Goal: Answer question/provide support: Share knowledge or assist other users

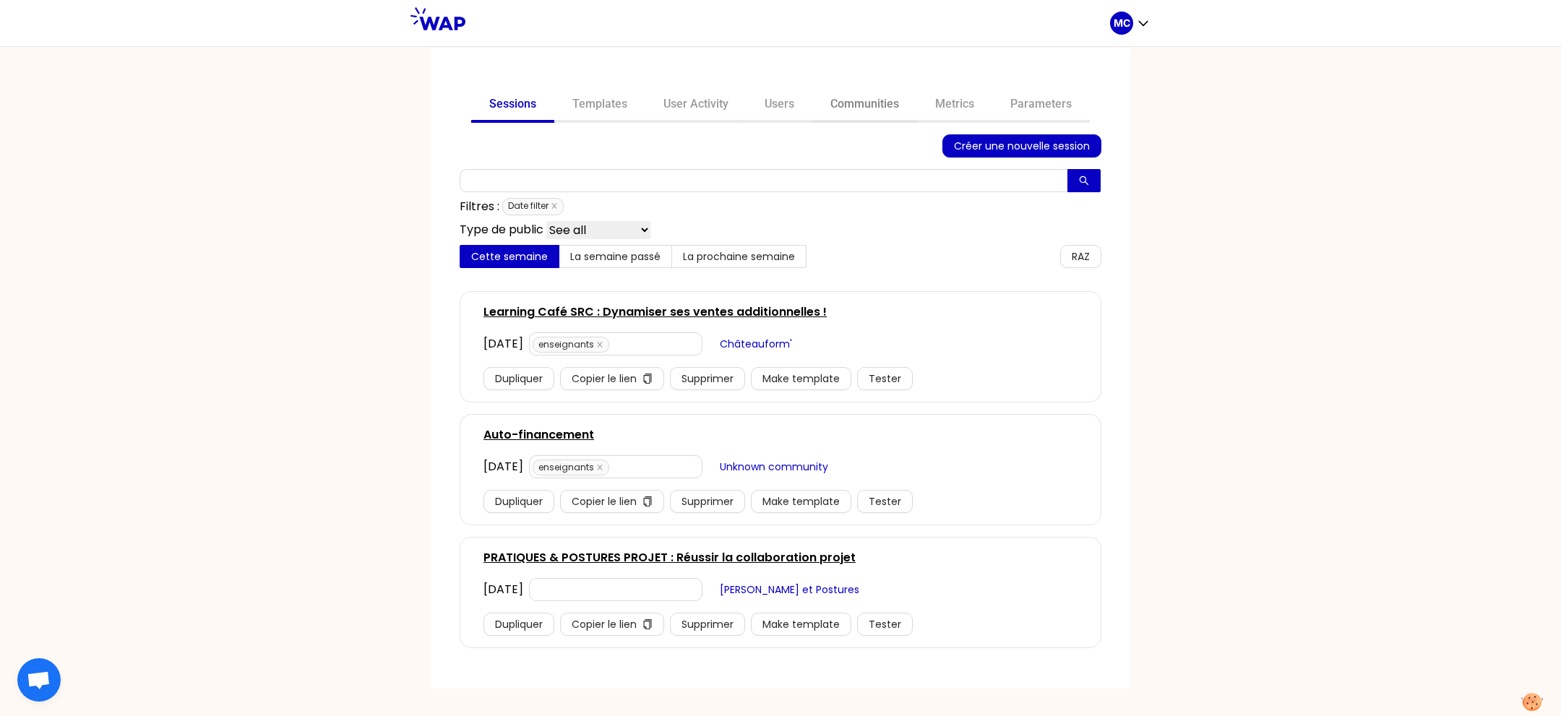
click at [835, 105] on link "Communities" at bounding box center [864, 105] width 105 height 35
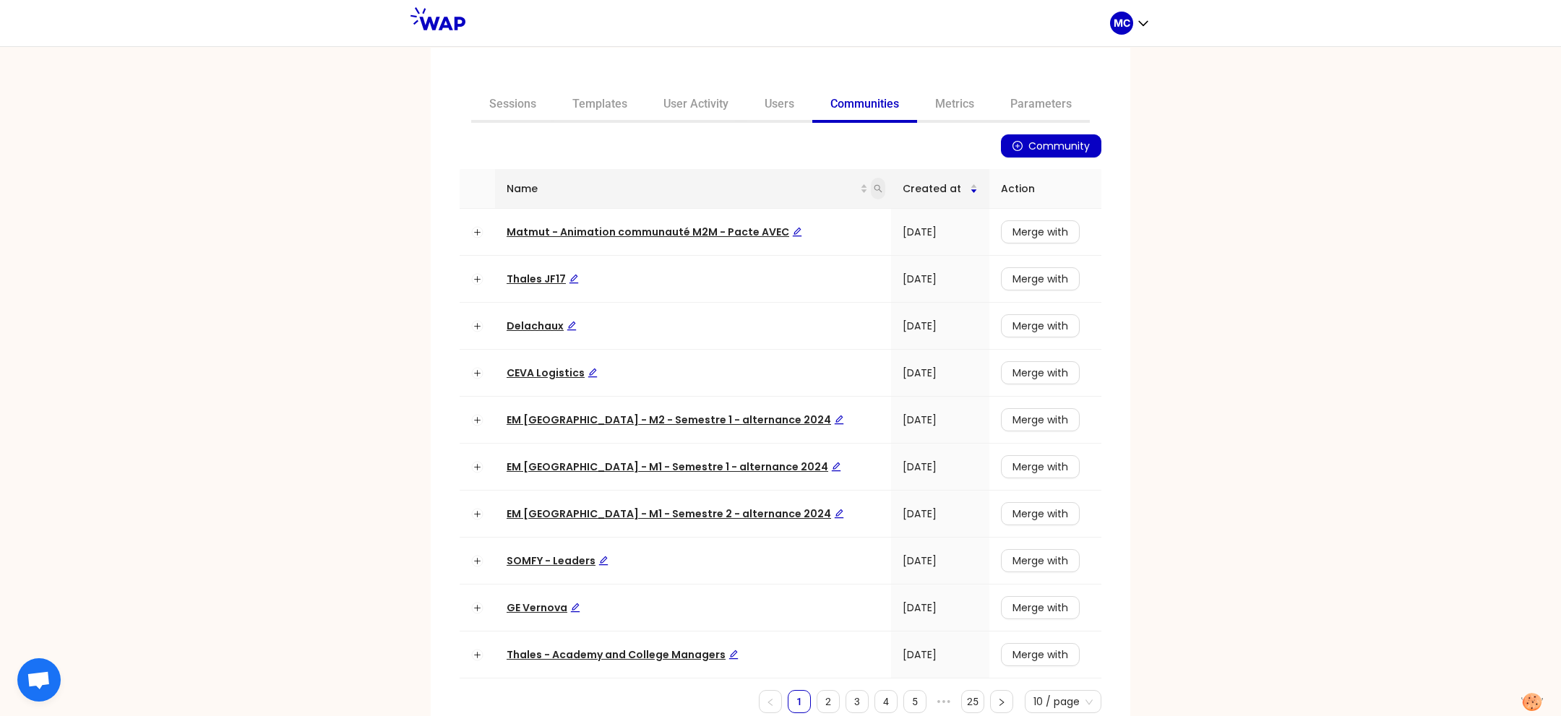
click at [874, 191] on icon "search" at bounding box center [878, 188] width 9 height 9
type input "dir"
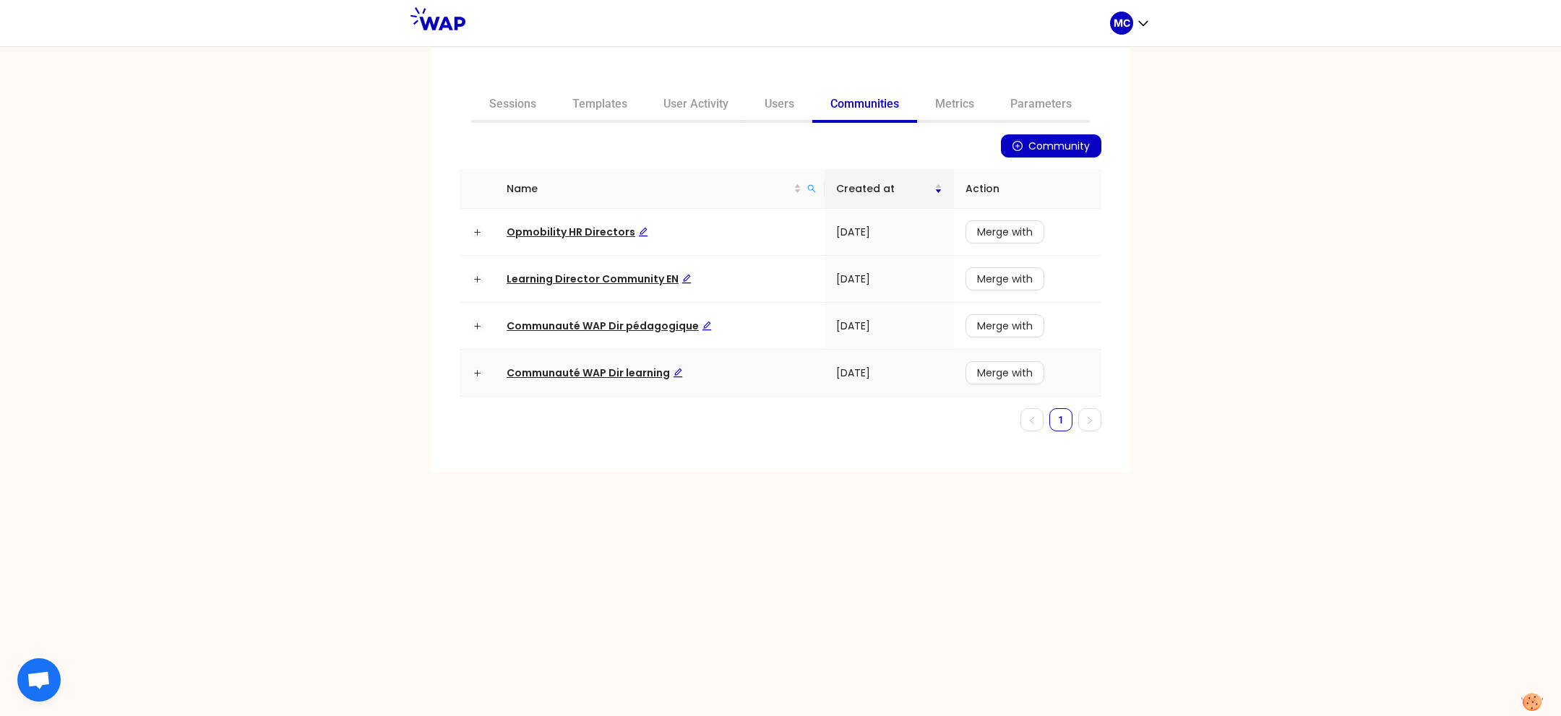
click at [562, 377] on span "Communauté WAP Dir learning" at bounding box center [595, 373] width 176 height 14
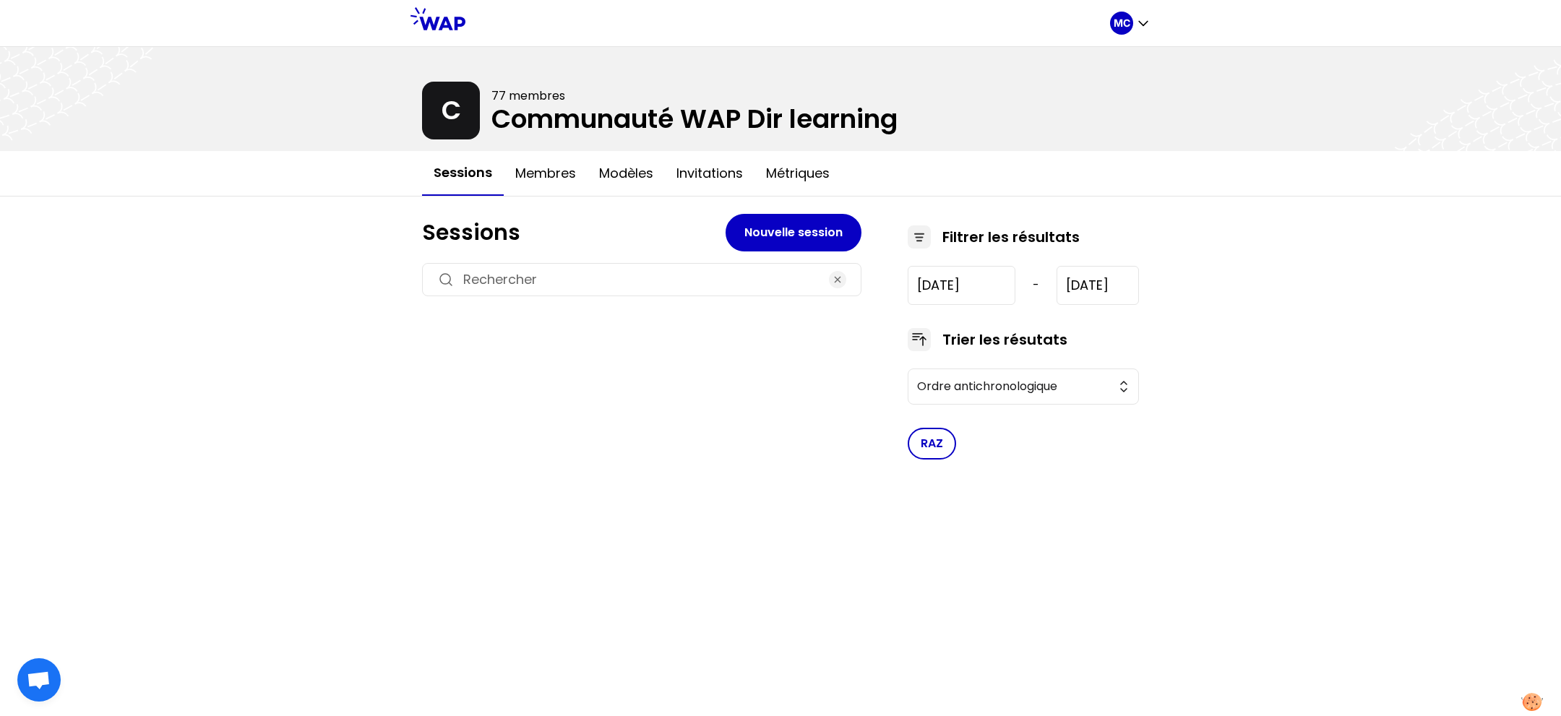
type input "[DATE]"
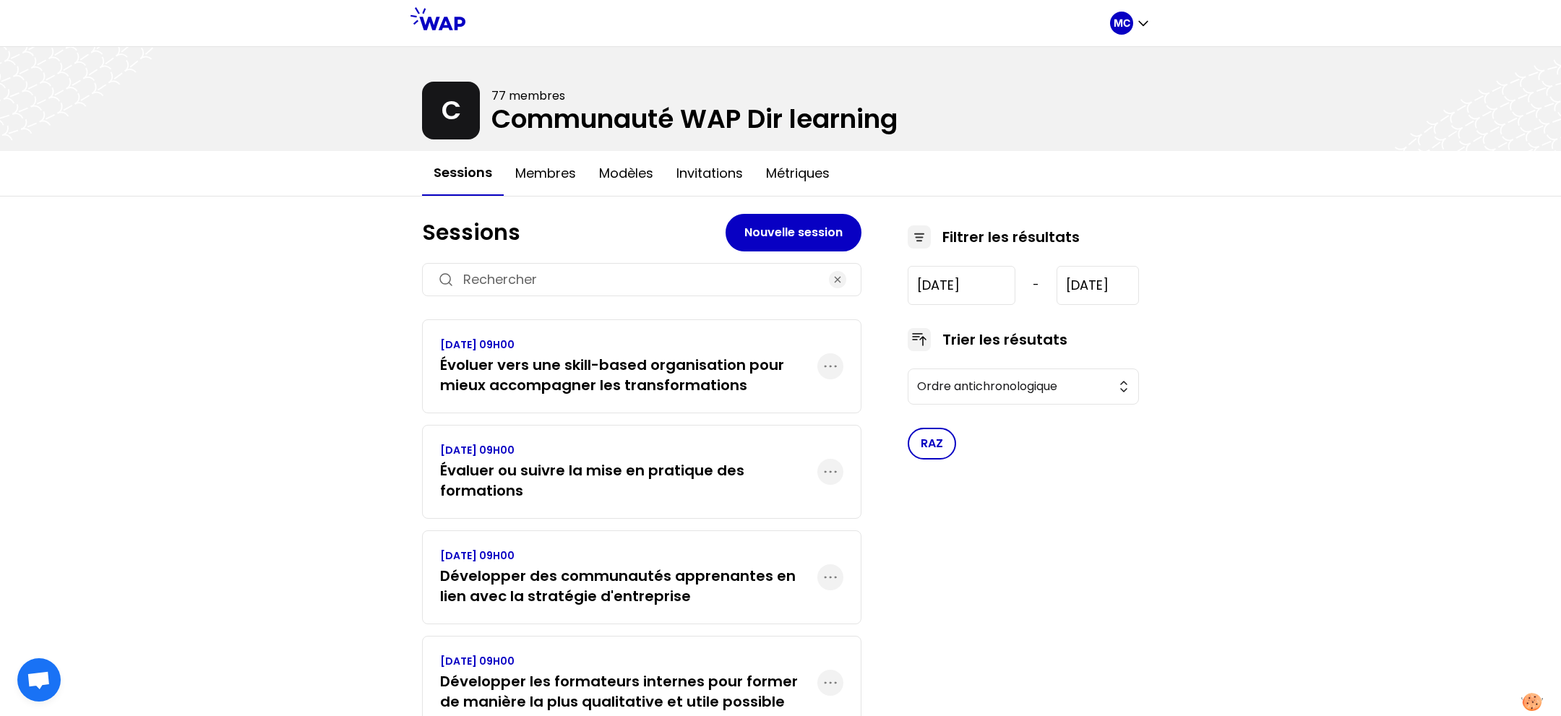
click at [465, 444] on p "[DATE] 09H00" at bounding box center [628, 450] width 377 height 14
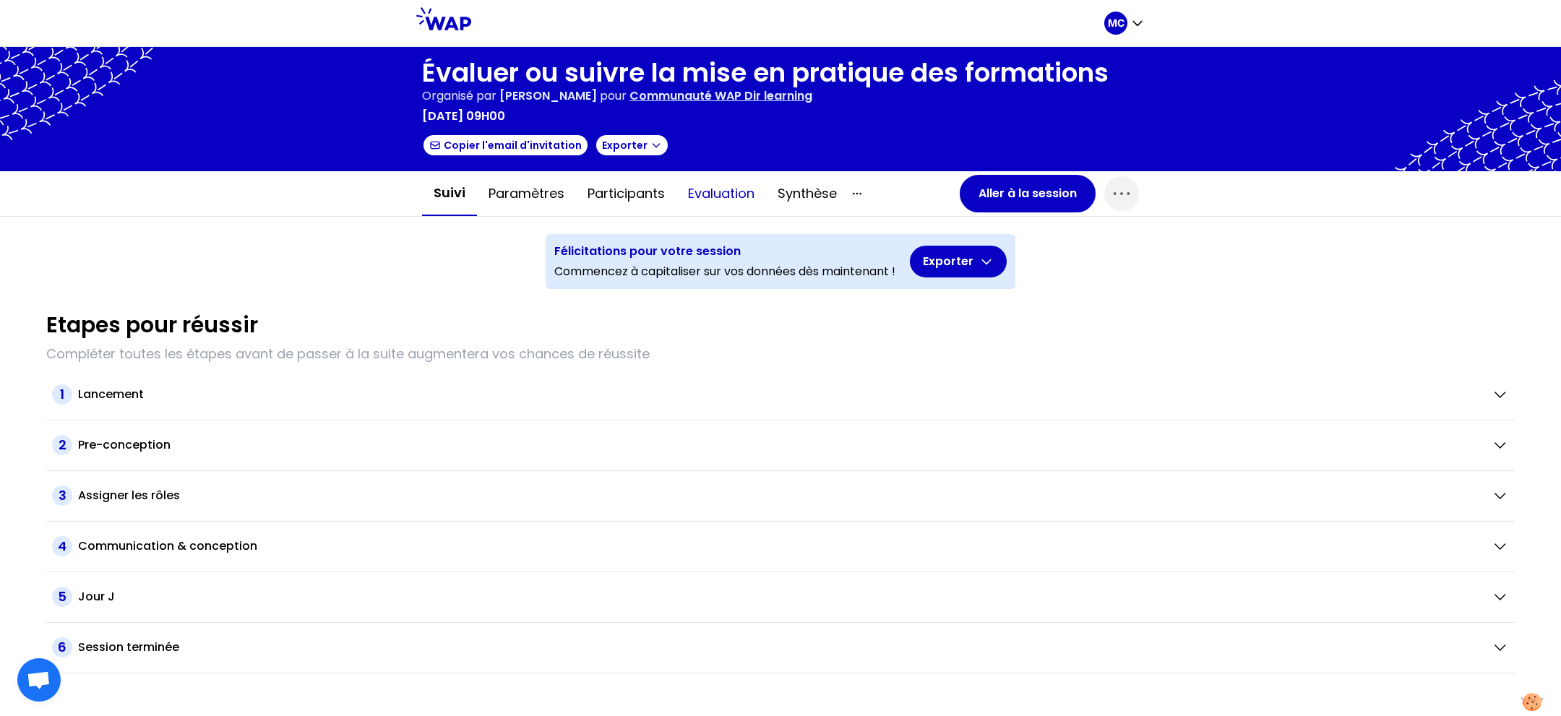
click at [700, 176] on button "Evaluation" at bounding box center [721, 193] width 90 height 43
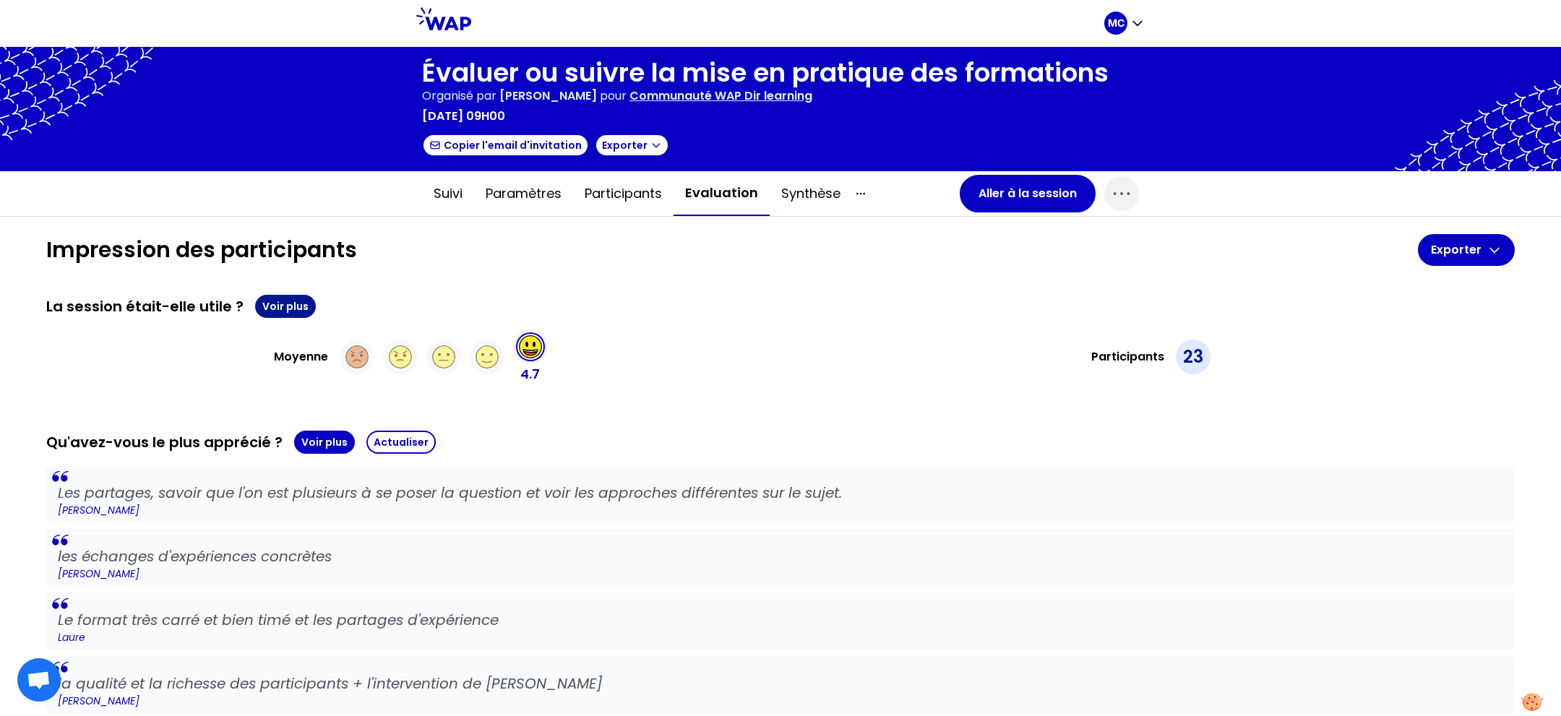
click at [280, 302] on button "Voir plus" at bounding box center [285, 306] width 61 height 23
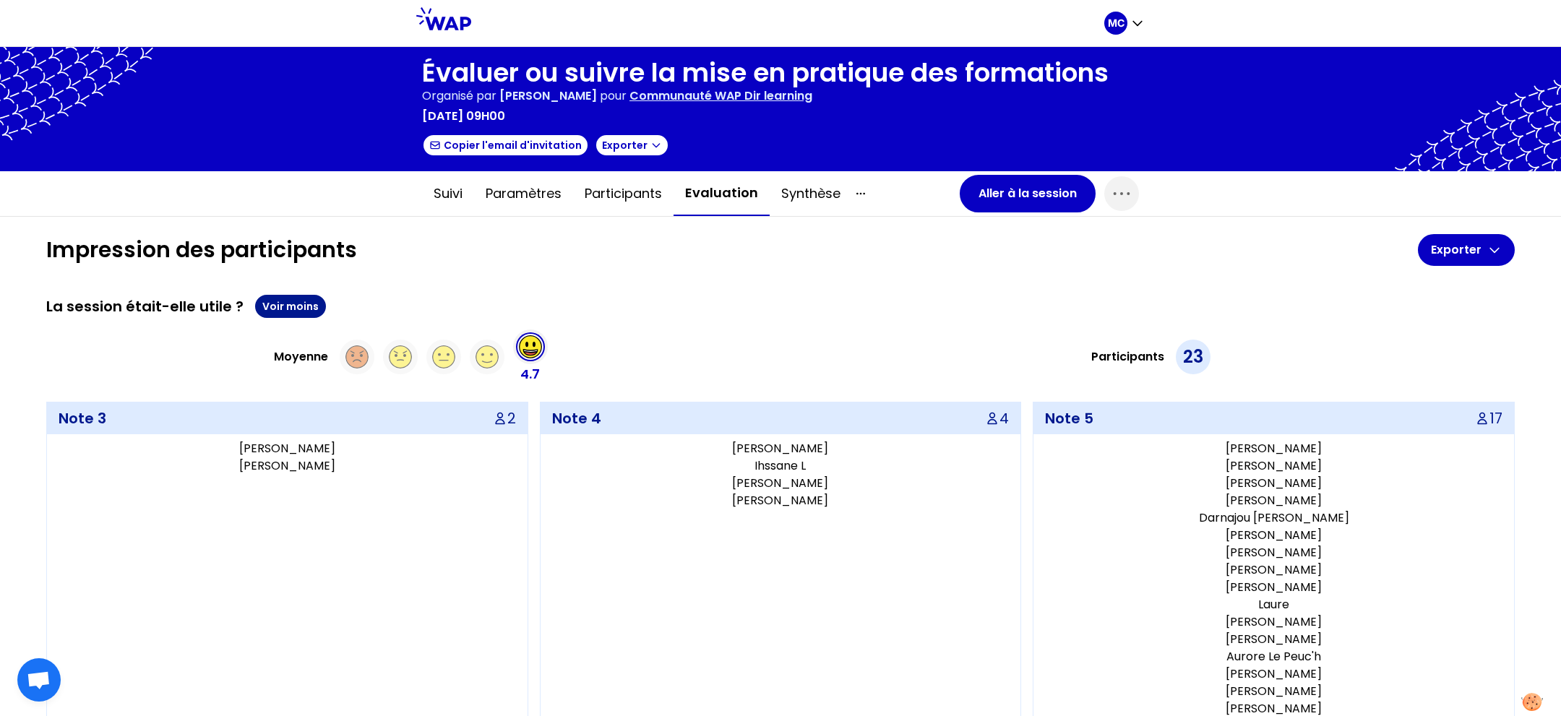
click at [281, 302] on button "Voir moins" at bounding box center [290, 306] width 71 height 23
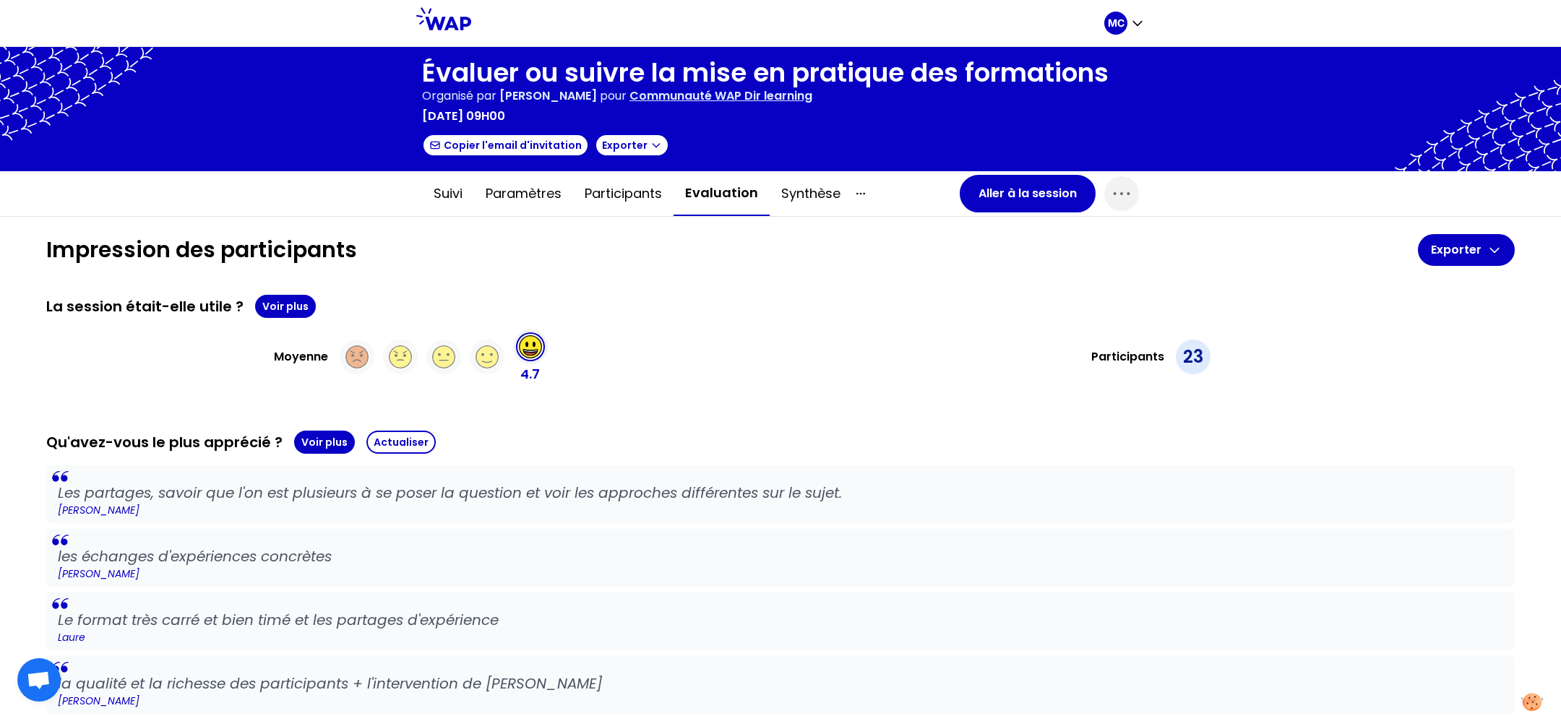
click at [520, 314] on div "La session était-elle utile ? Voir plus" at bounding box center [780, 306] width 1468 height 23
click at [712, 313] on div "La session était-elle utile ? Voir plus" at bounding box center [780, 306] width 1468 height 23
click at [283, 443] on div "Qu'avez-vous le plus apprécié ? Voir plus Actualiser" at bounding box center [780, 442] width 1468 height 23
click at [309, 443] on button "Voir plus" at bounding box center [324, 442] width 61 height 23
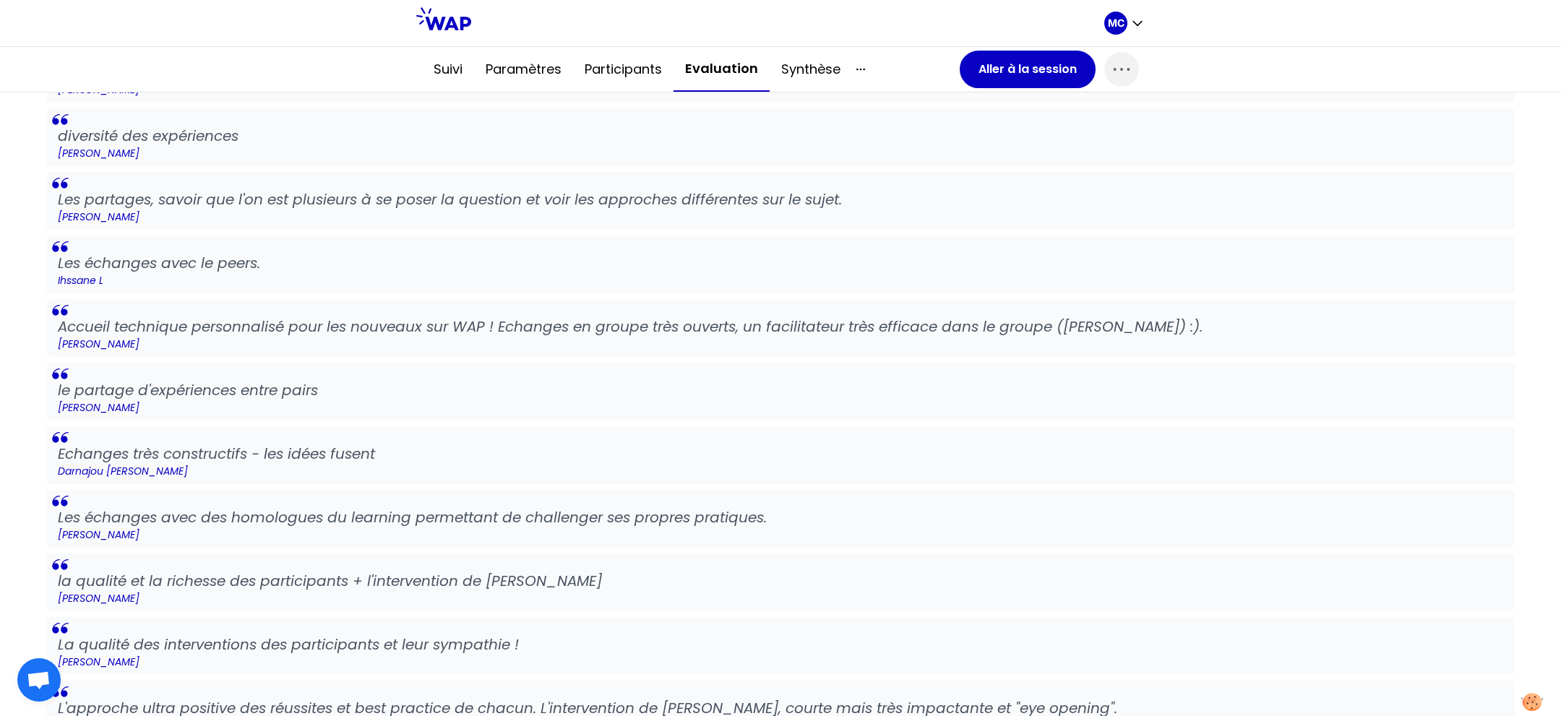
scroll to position [826, 0]
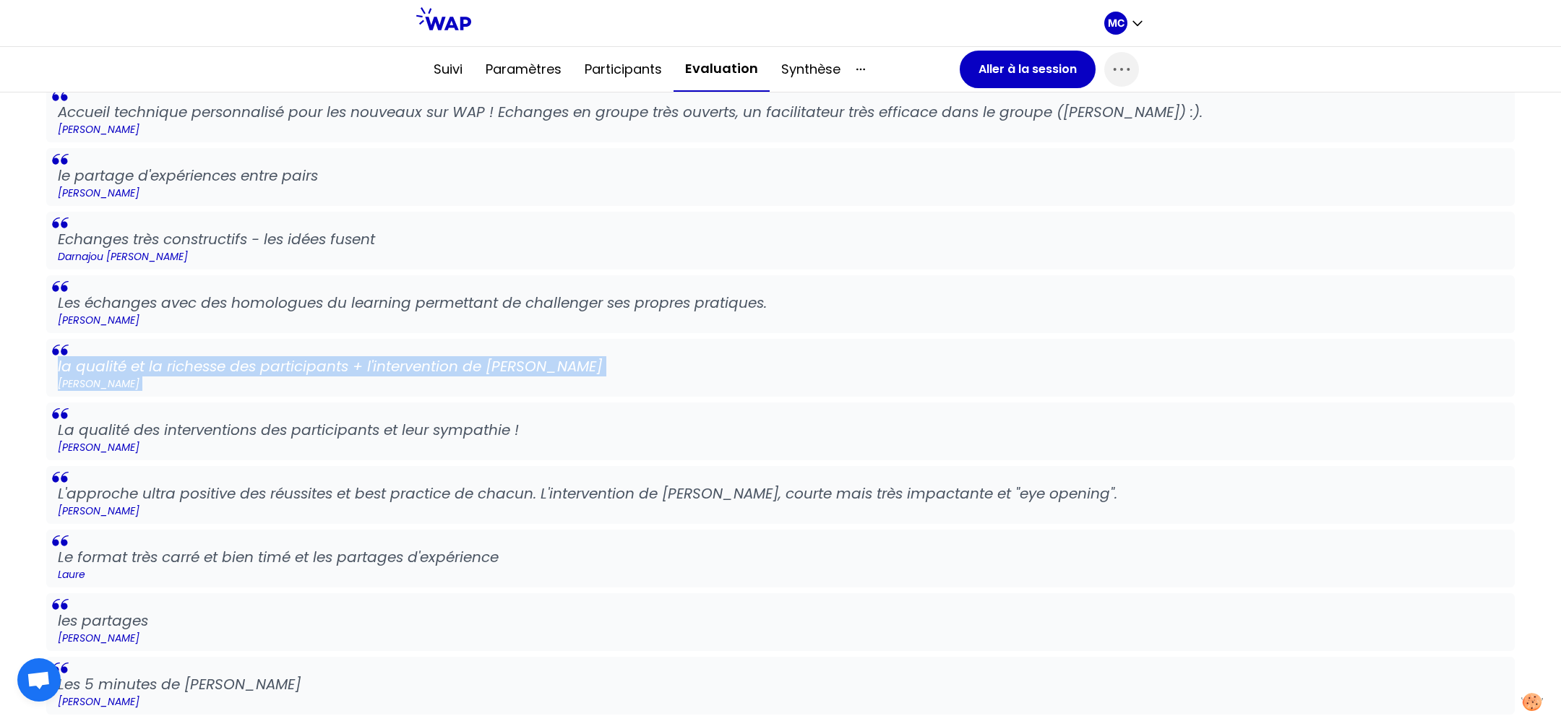
drag, startPoint x: 680, startPoint y: 409, endPoint x: 709, endPoint y: 305, distance: 108.0
click at [700, 336] on div "La diversité des expériences présentées [PERSON_NAME] le partage des experience…" at bounding box center [780, 367] width 1468 height 1457
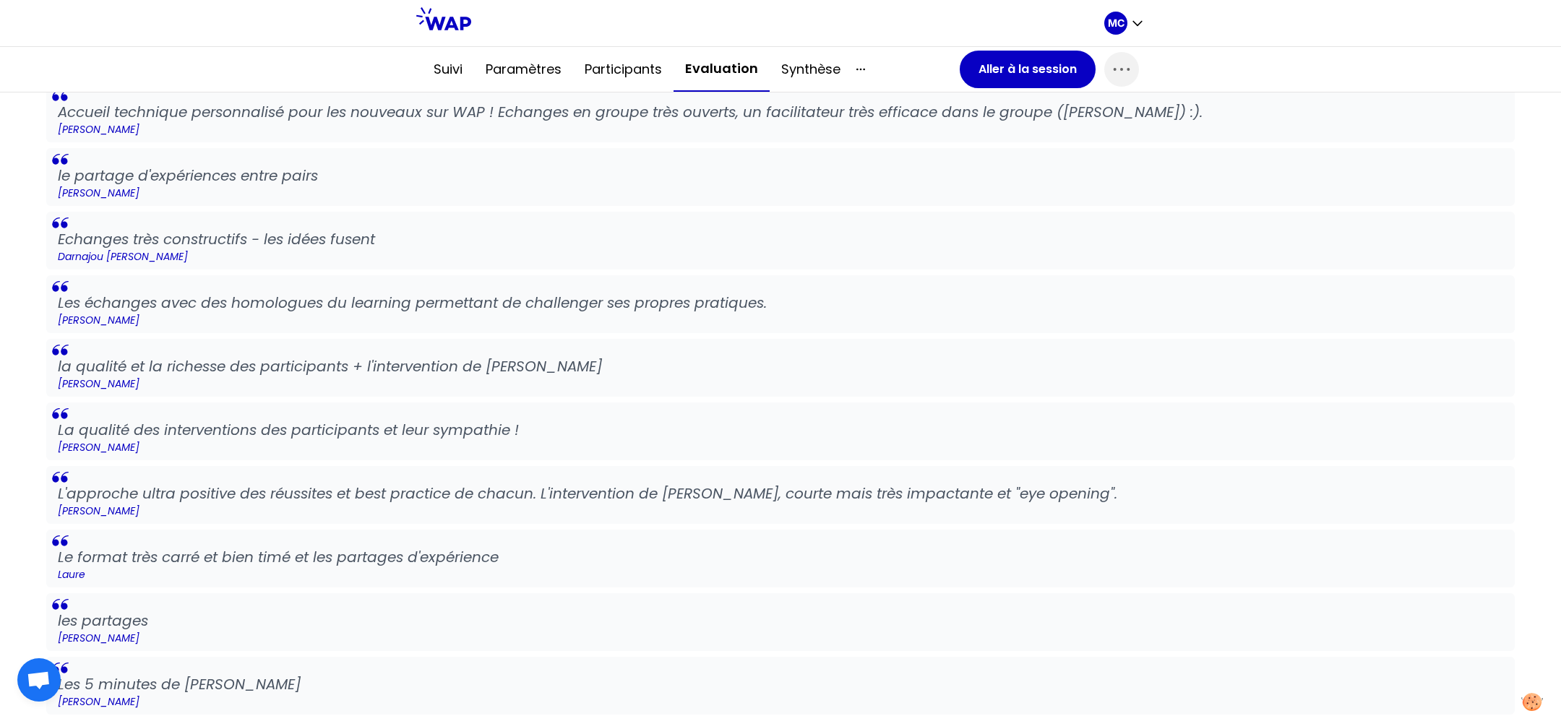
click at [709, 305] on p "Les échanges avec des homologues du learning permettant de challenger ses propr…" at bounding box center [780, 303] width 1445 height 20
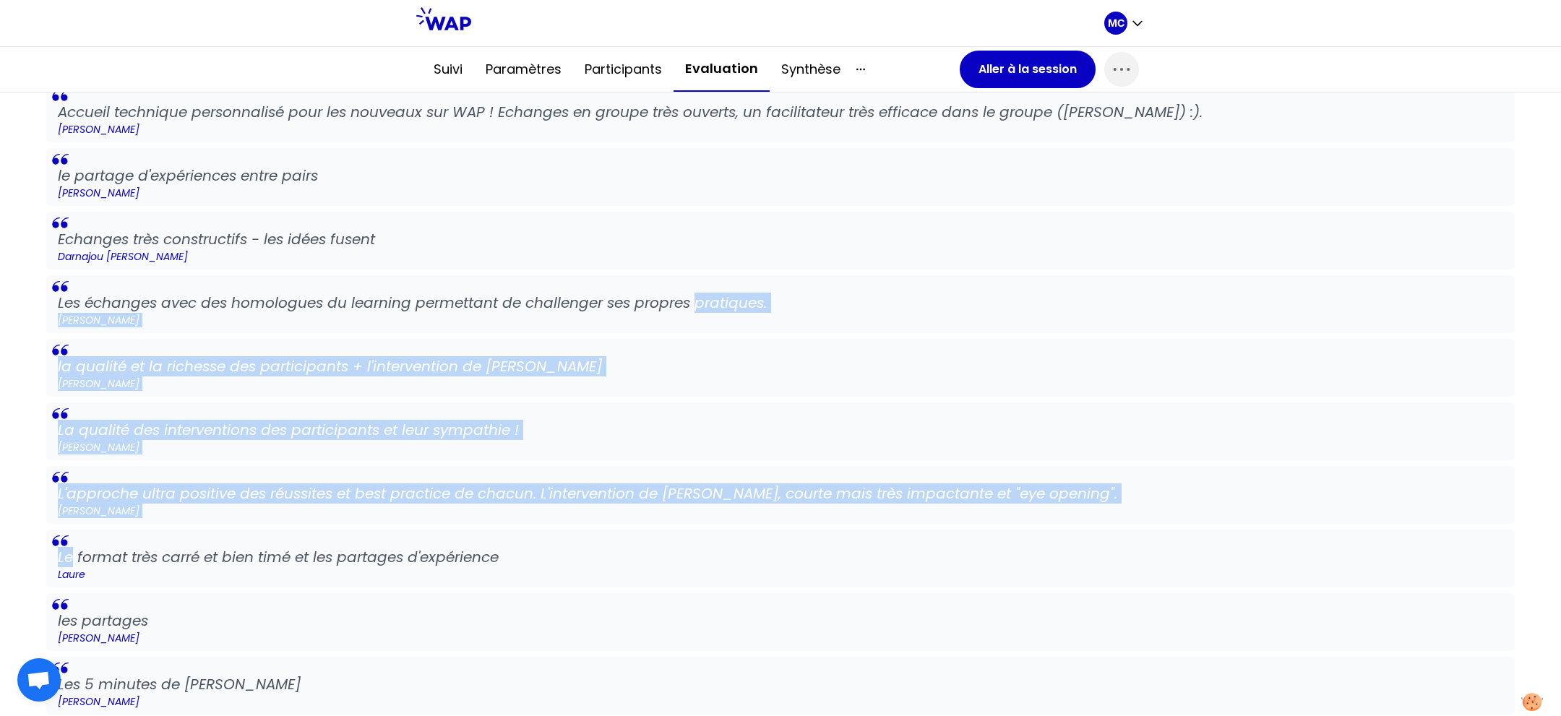
drag, startPoint x: 709, startPoint y: 305, endPoint x: 709, endPoint y: 560, distance: 255.1
click at [709, 549] on div "La diversité des expériences présentées [PERSON_NAME] le partage des experience…" at bounding box center [780, 367] width 1468 height 1457
click at [709, 560] on p "Le format très carré et bien timé et les partages d'expérience" at bounding box center [780, 557] width 1445 height 20
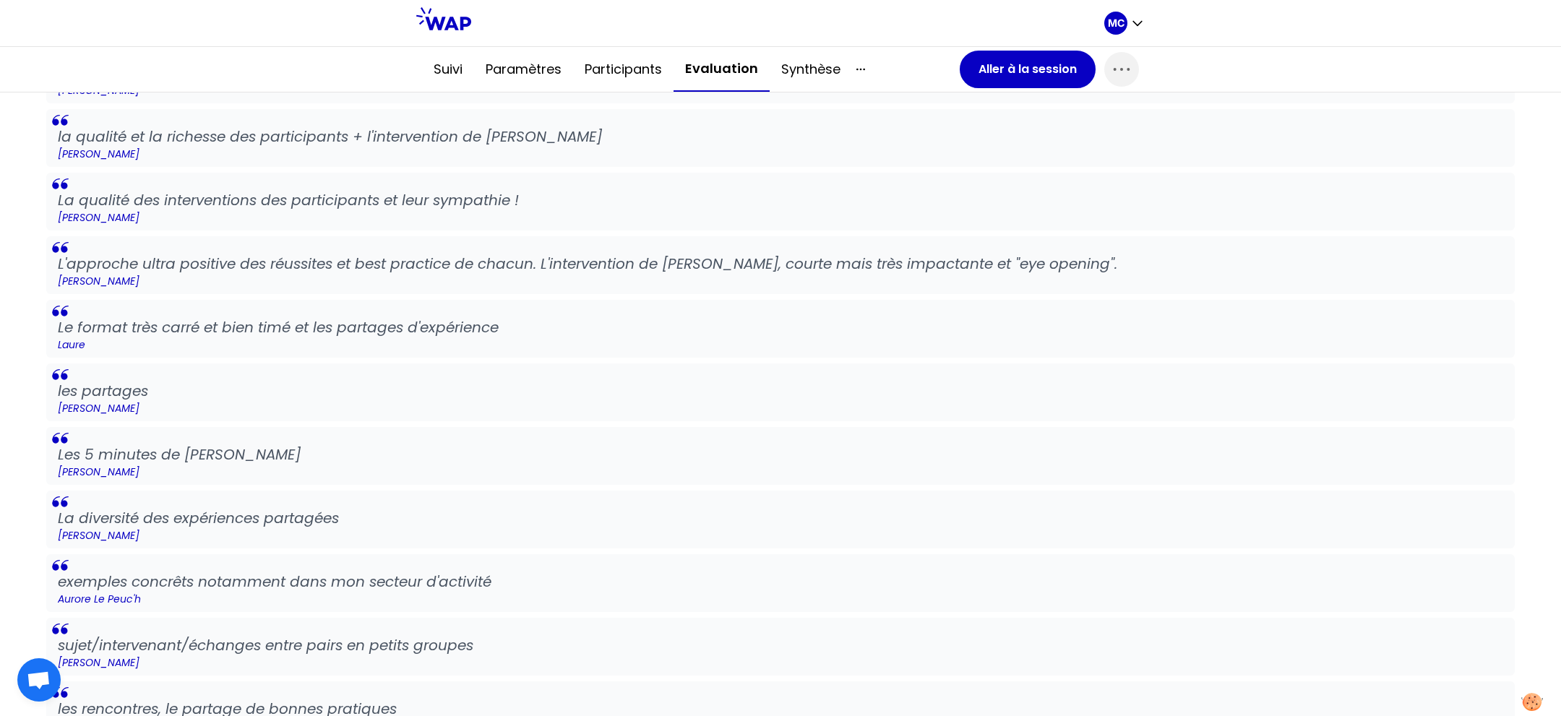
scroll to position [1116, 0]
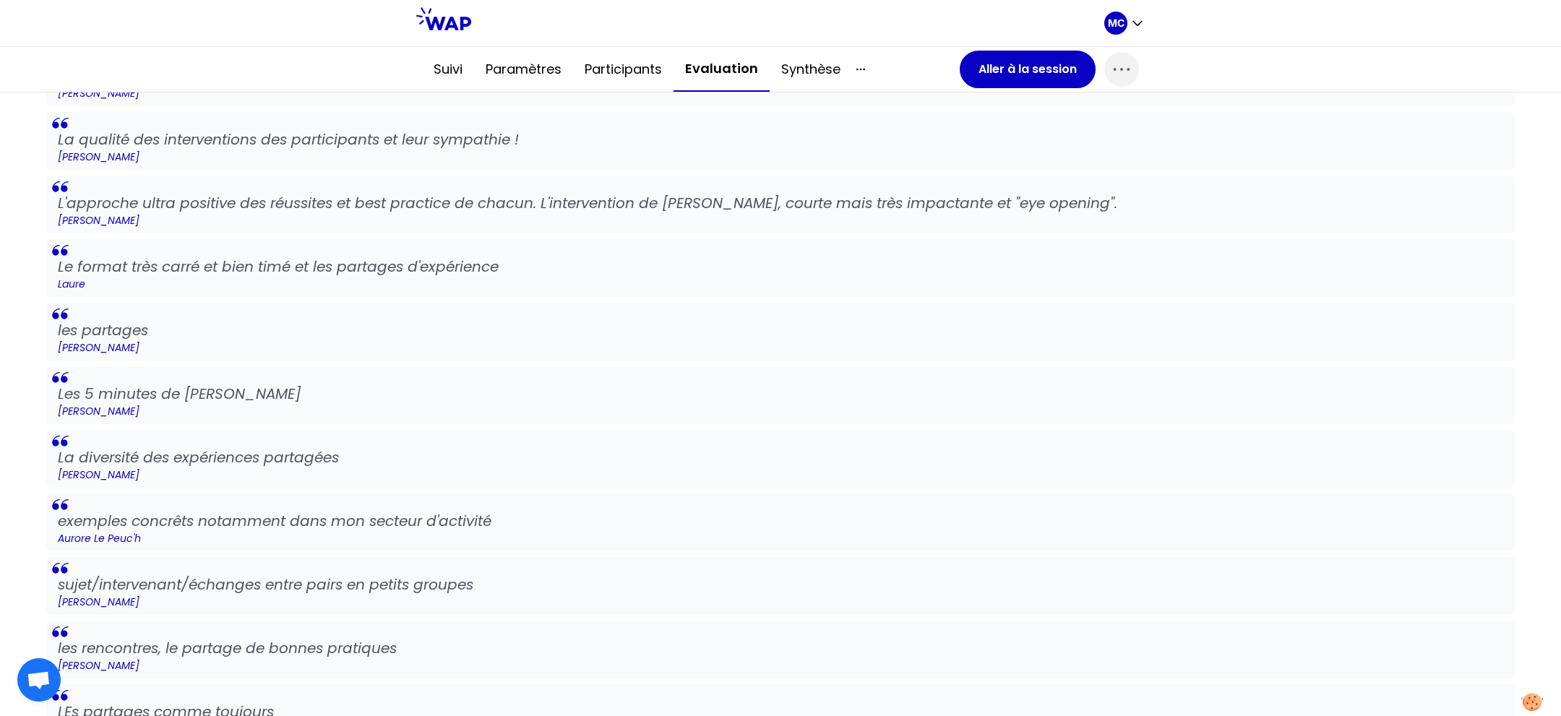
click at [718, 460] on p "La diversité des expériences partagées" at bounding box center [780, 457] width 1445 height 20
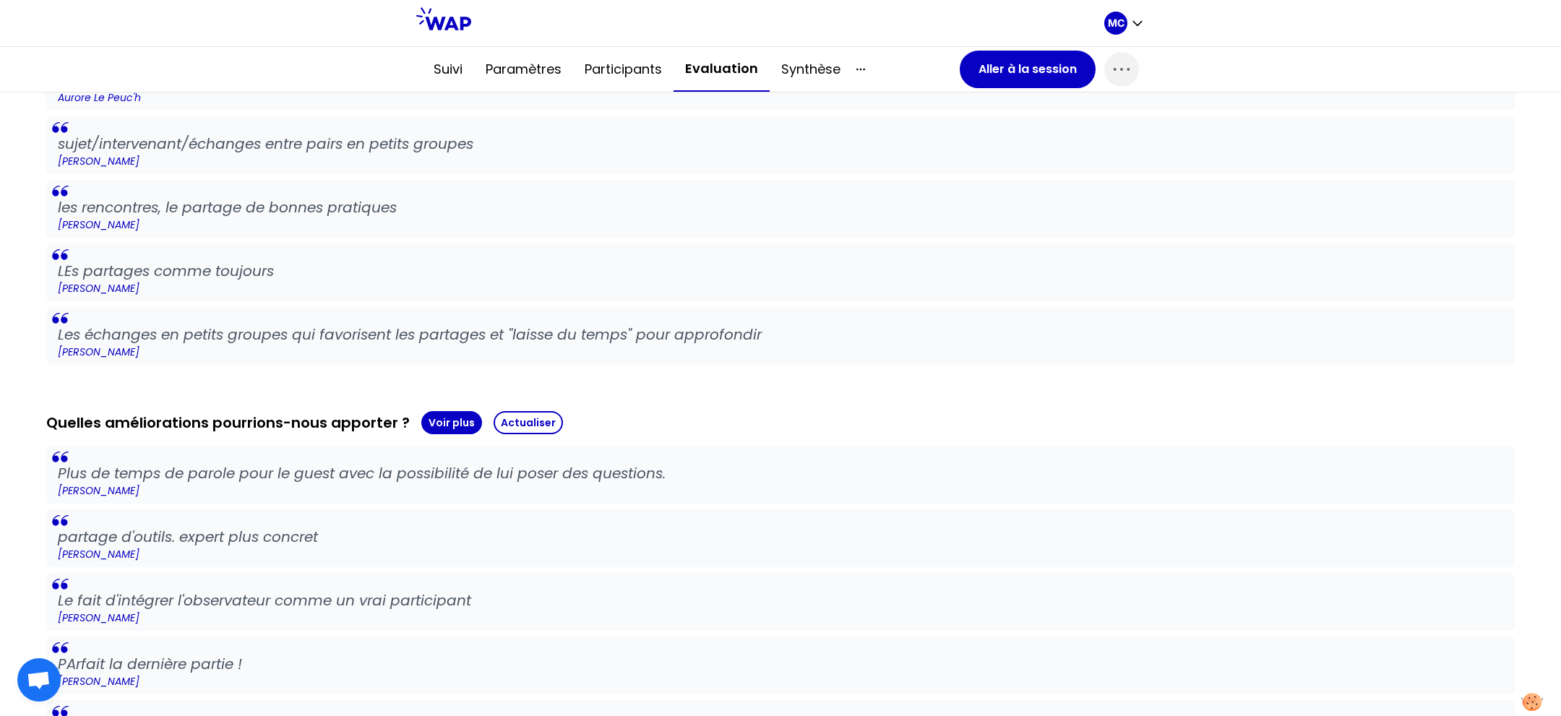
scroll to position [1614, 0]
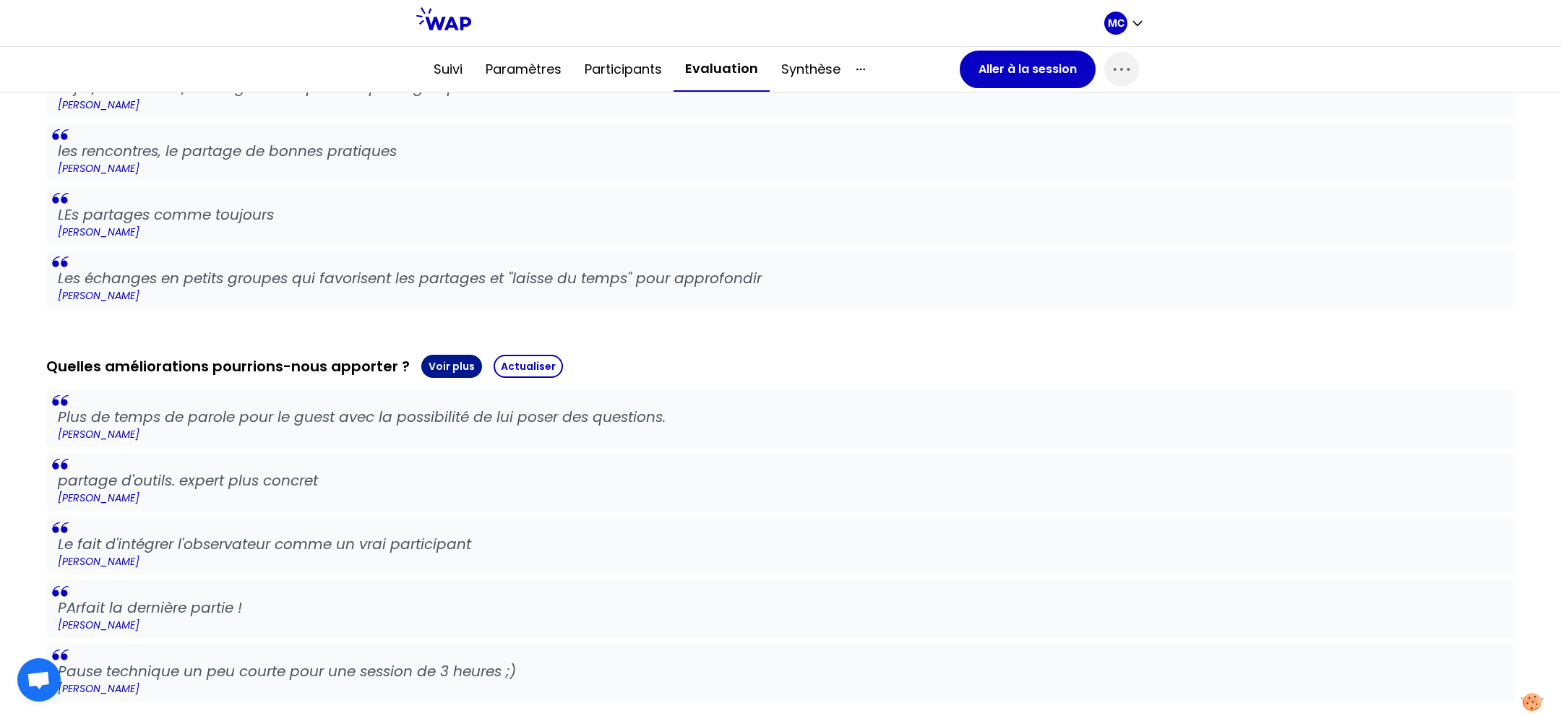
click at [428, 355] on button "Voir plus" at bounding box center [451, 366] width 61 height 23
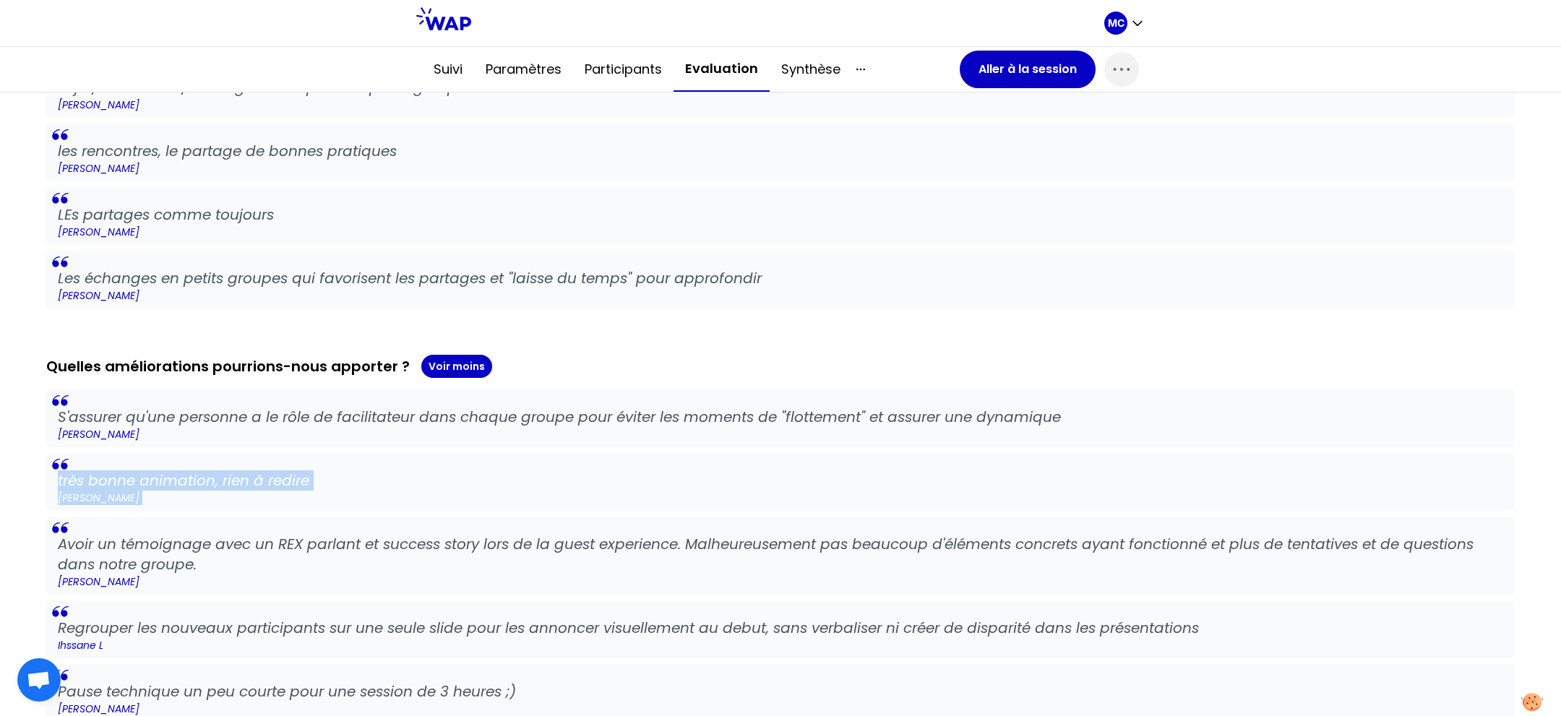
drag, startPoint x: 434, startPoint y: 448, endPoint x: 438, endPoint y: 572, distance: 123.6
click at [438, 574] on p "[PERSON_NAME]" at bounding box center [780, 581] width 1445 height 14
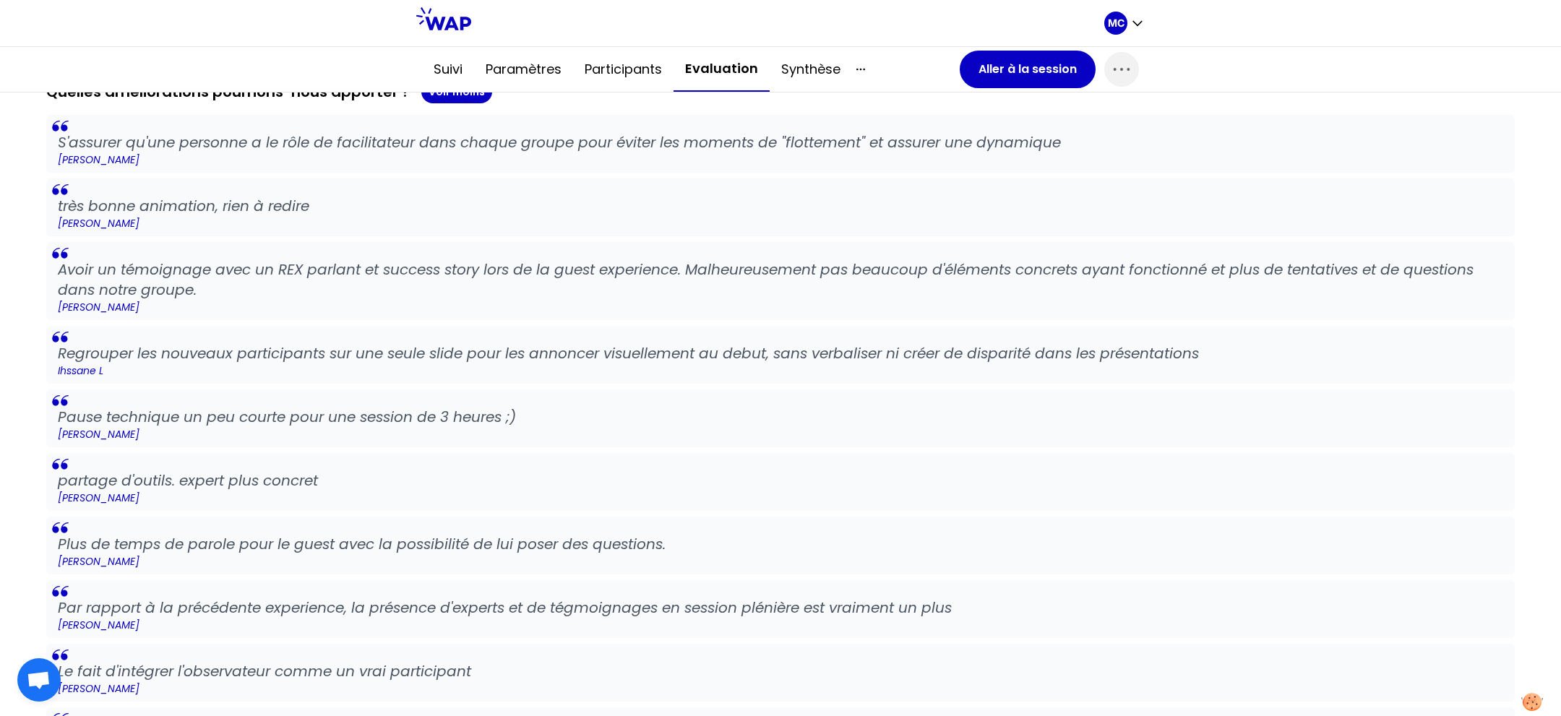
drag, startPoint x: 439, startPoint y: 559, endPoint x: 463, endPoint y: 358, distance: 201.6
click at [455, 399] on div "S'assurer qu'une personne a le rôle de facilitateur dans chaque groupe pour évi…" at bounding box center [780, 673] width 1468 height 1116
click at [463, 363] on p "Ihssane L" at bounding box center [780, 370] width 1445 height 14
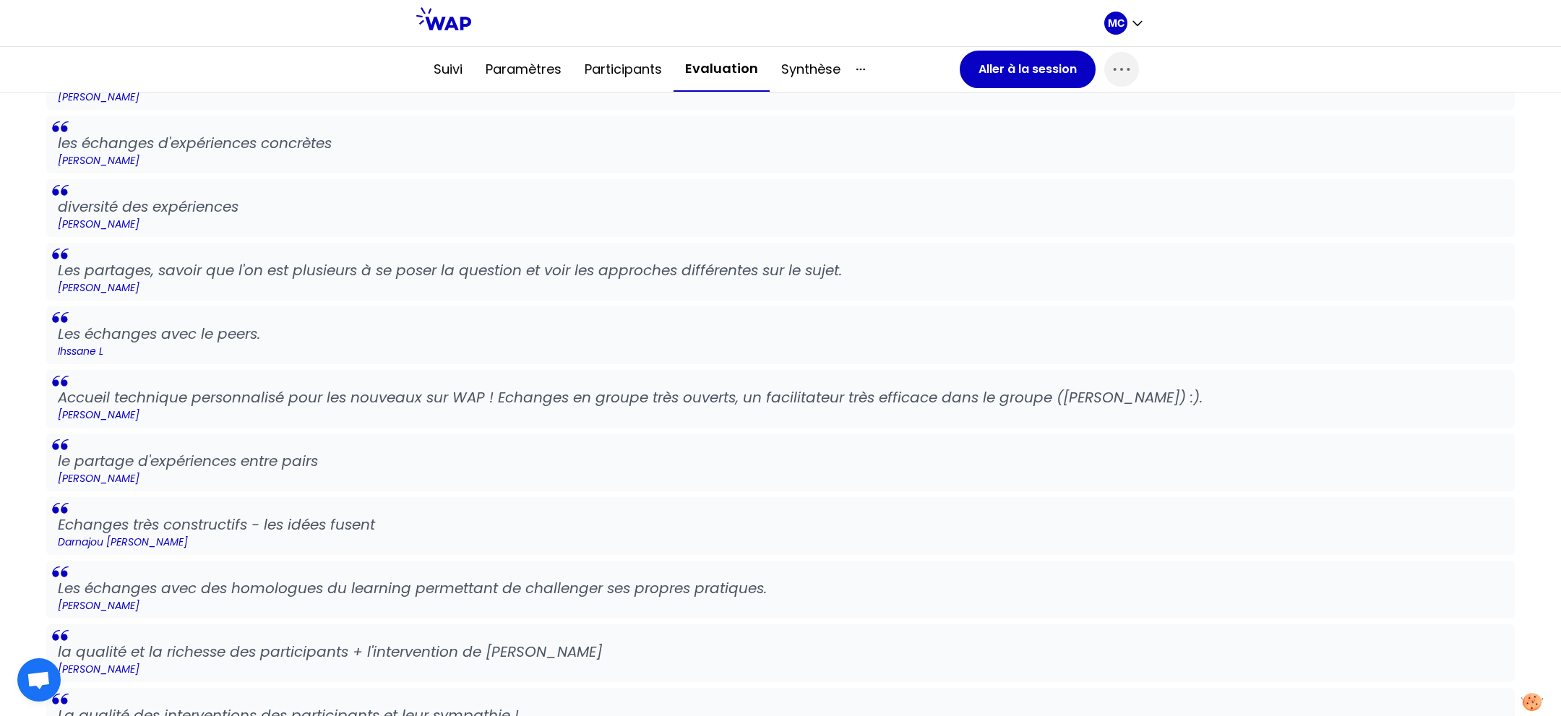
scroll to position [0, 0]
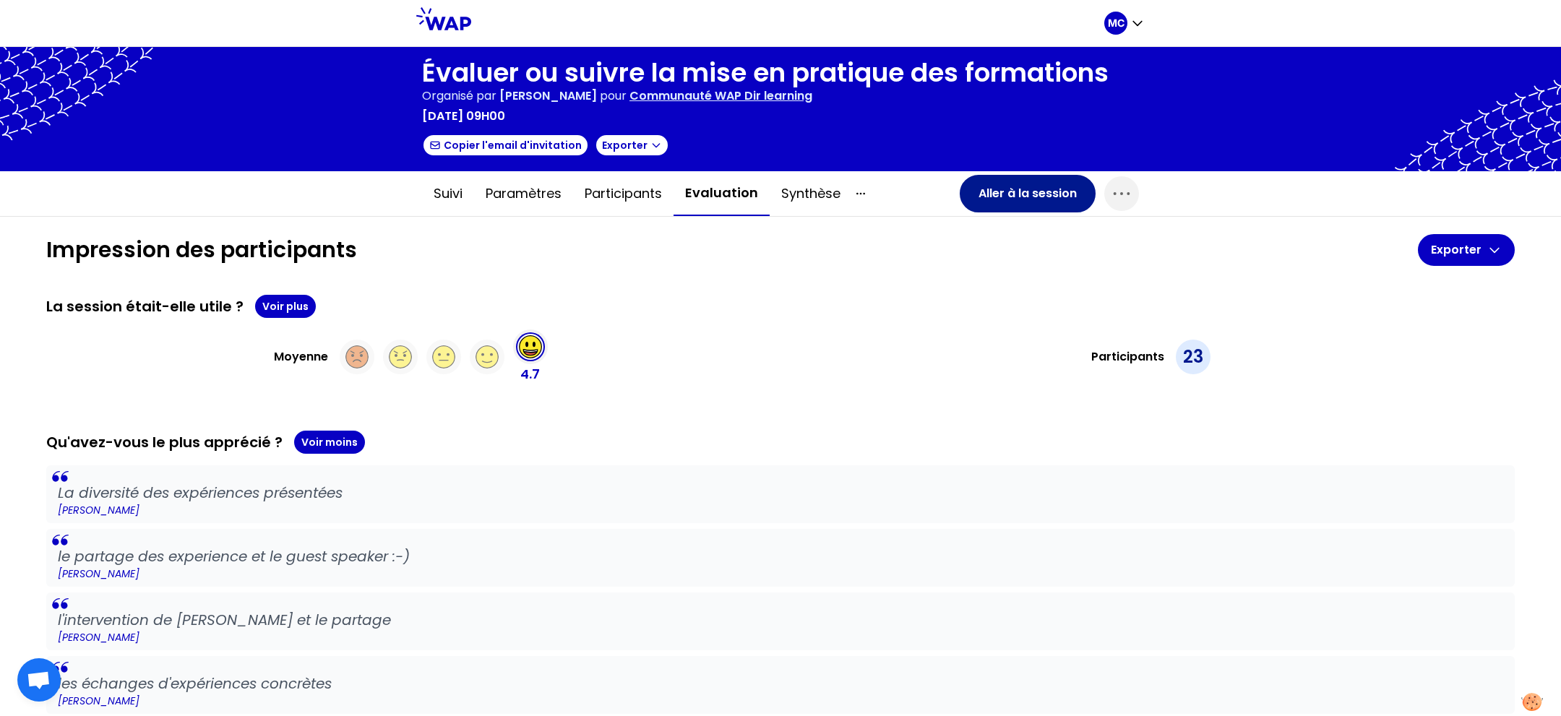
click at [985, 199] on button "Aller à la session" at bounding box center [1028, 194] width 136 height 38
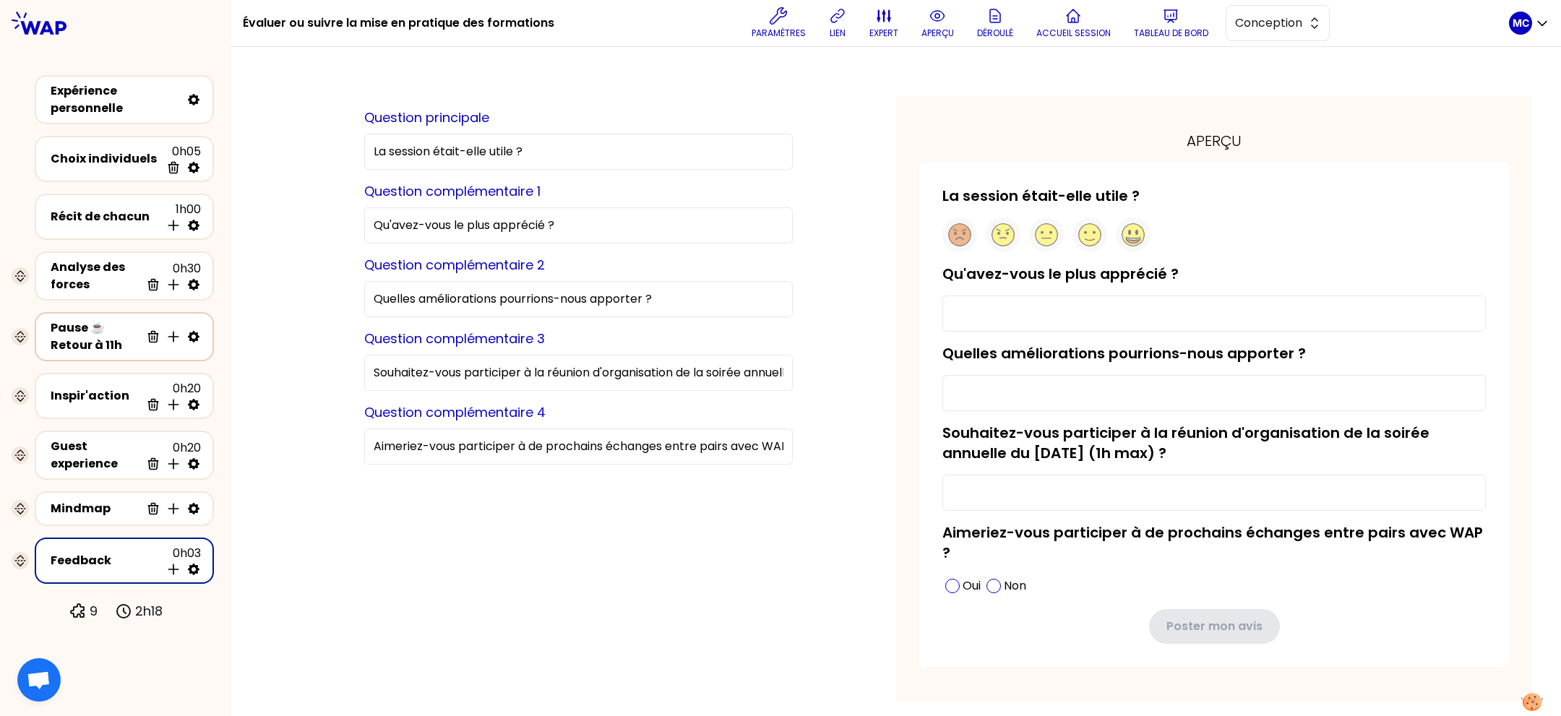
click at [101, 330] on div "Pause ☕️ Retour à 11h" at bounding box center [96, 336] width 90 height 35
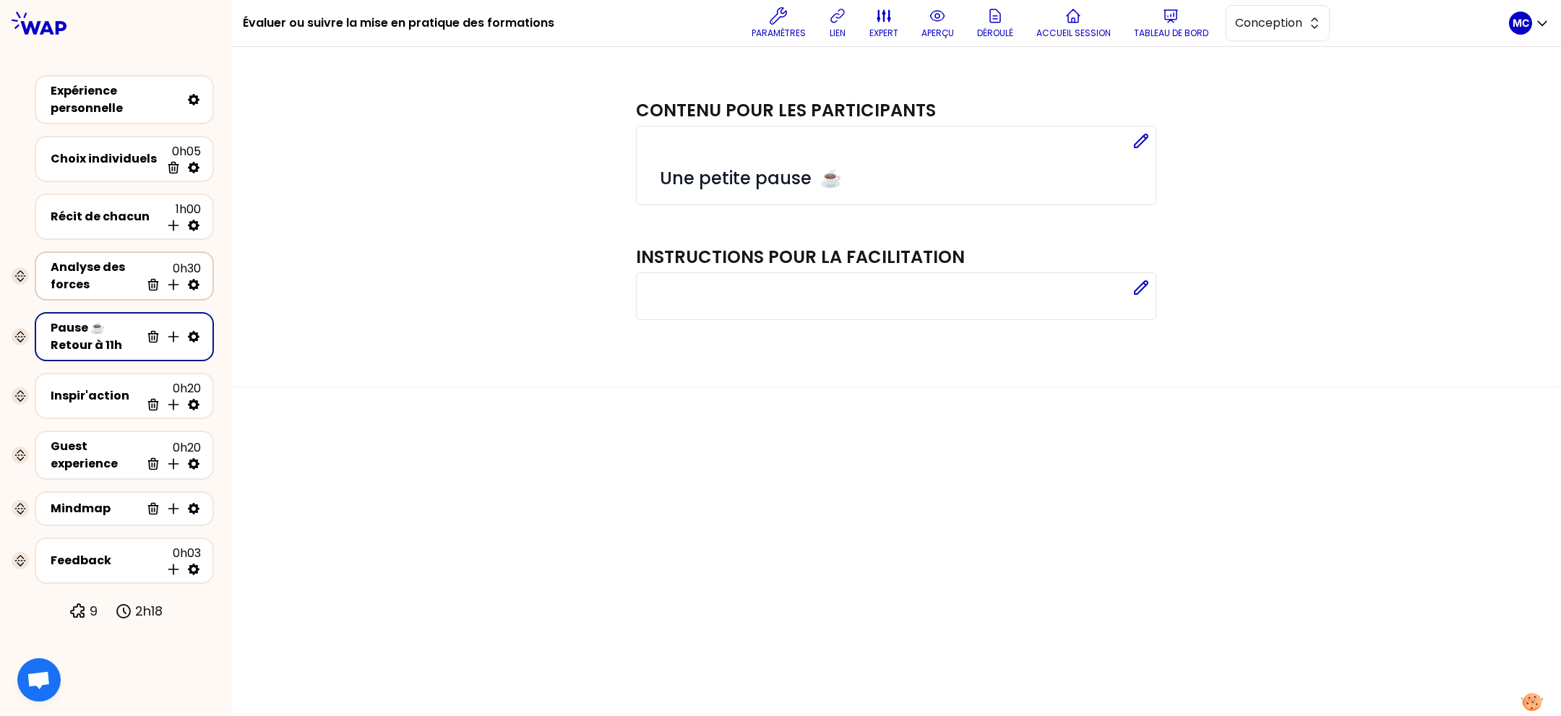
click at [103, 288] on div "Analyse des forces" at bounding box center [96, 276] width 90 height 35
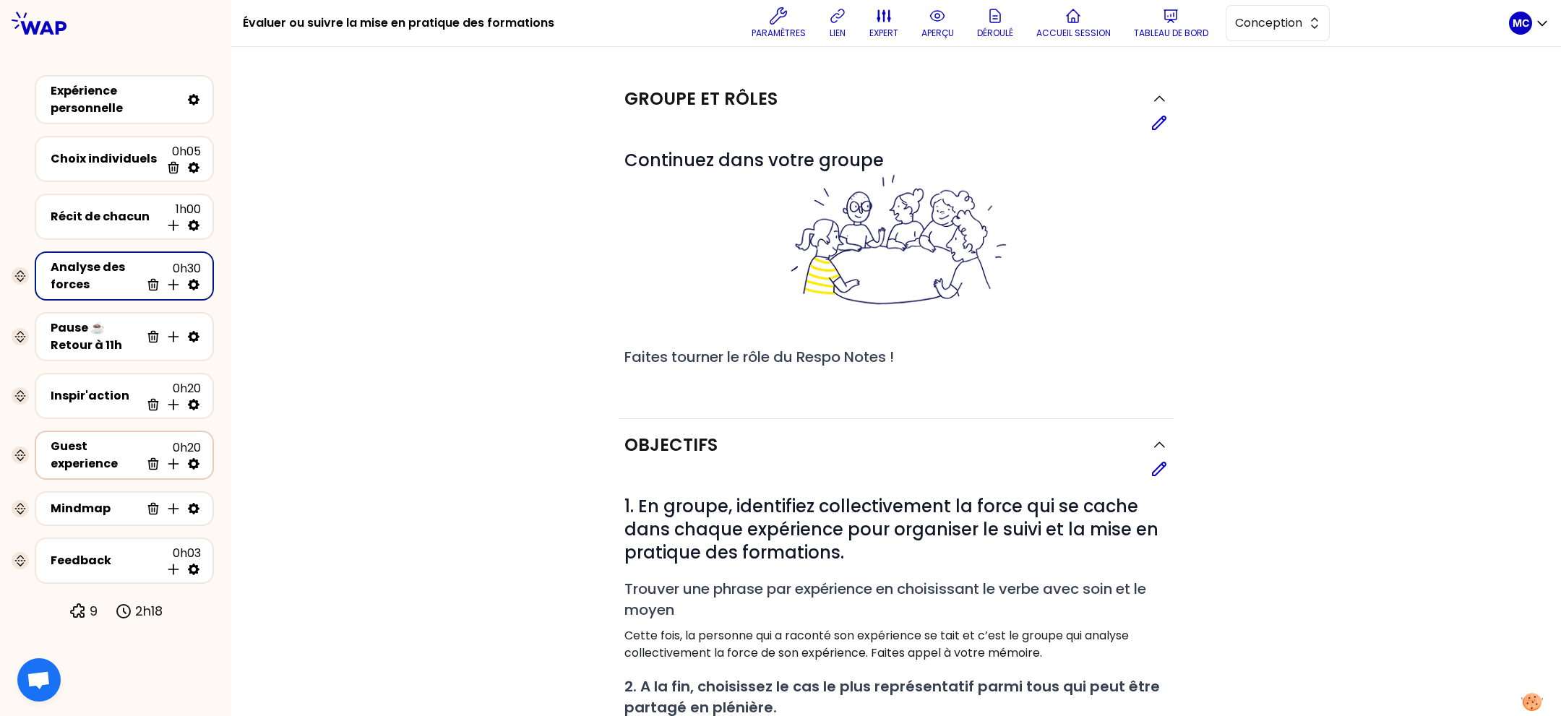
click at [91, 439] on div "Guest experience" at bounding box center [96, 455] width 90 height 35
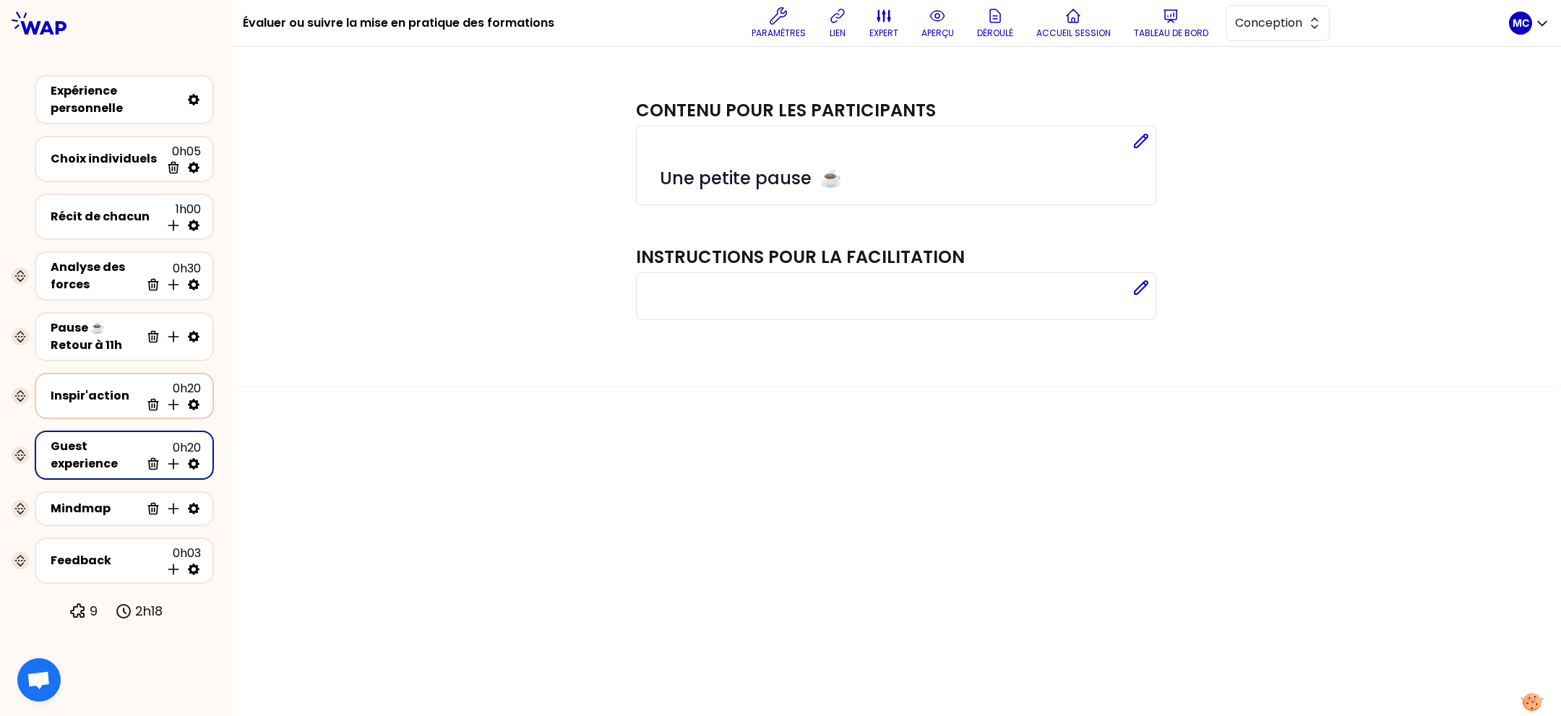
click at [98, 396] on div "Inspir'action" at bounding box center [96, 395] width 90 height 17
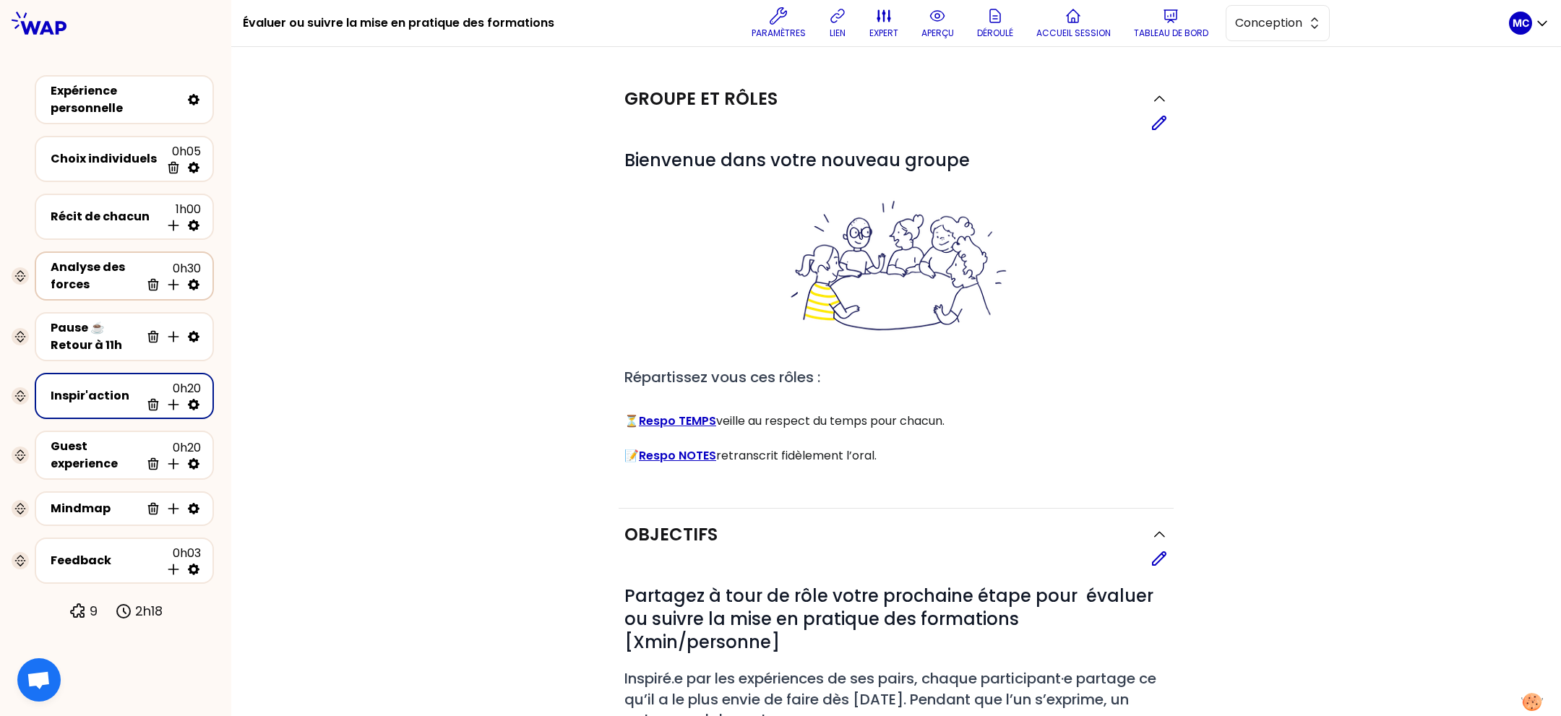
click at [99, 266] on div "Analyse des forces" at bounding box center [96, 276] width 90 height 35
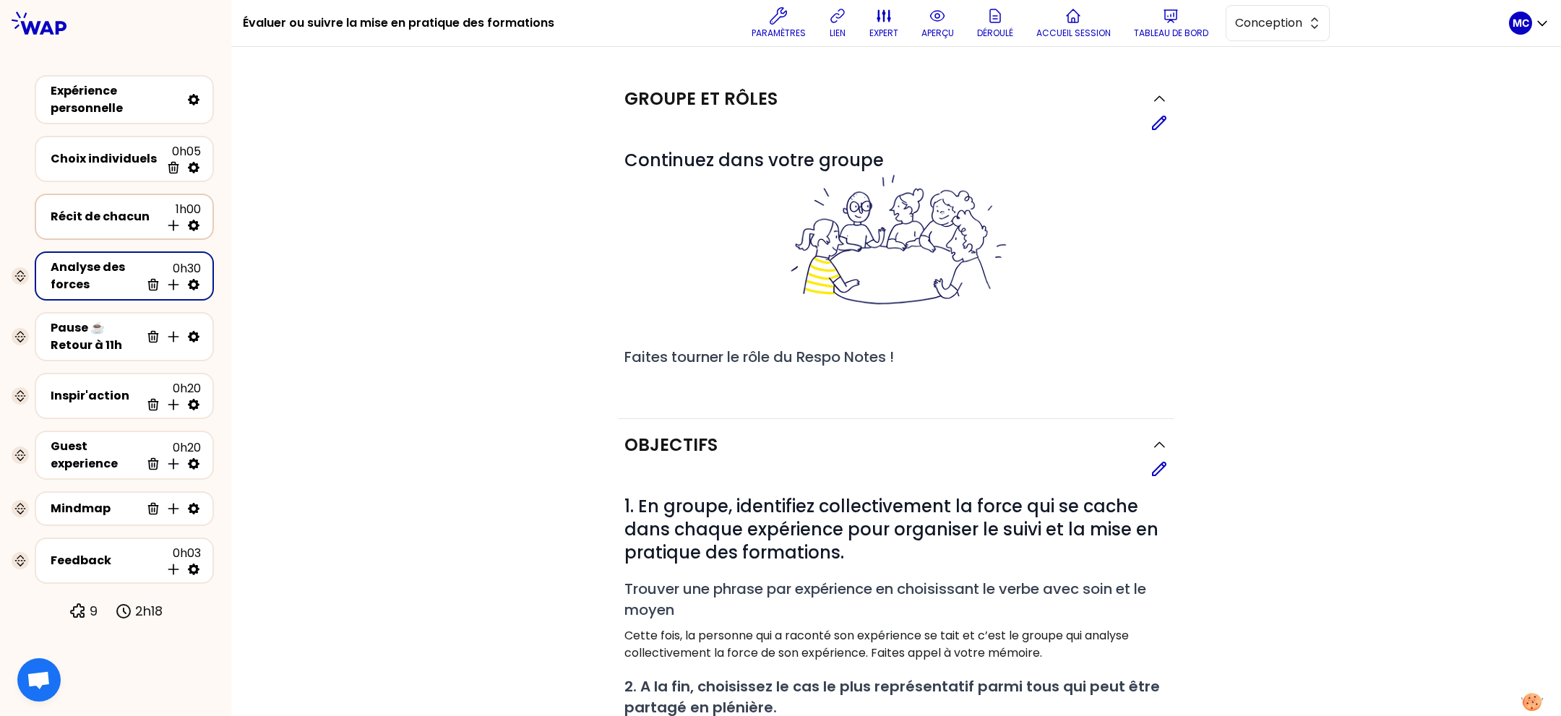
click at [103, 208] on div "Récit de chacun" at bounding box center [106, 216] width 110 height 17
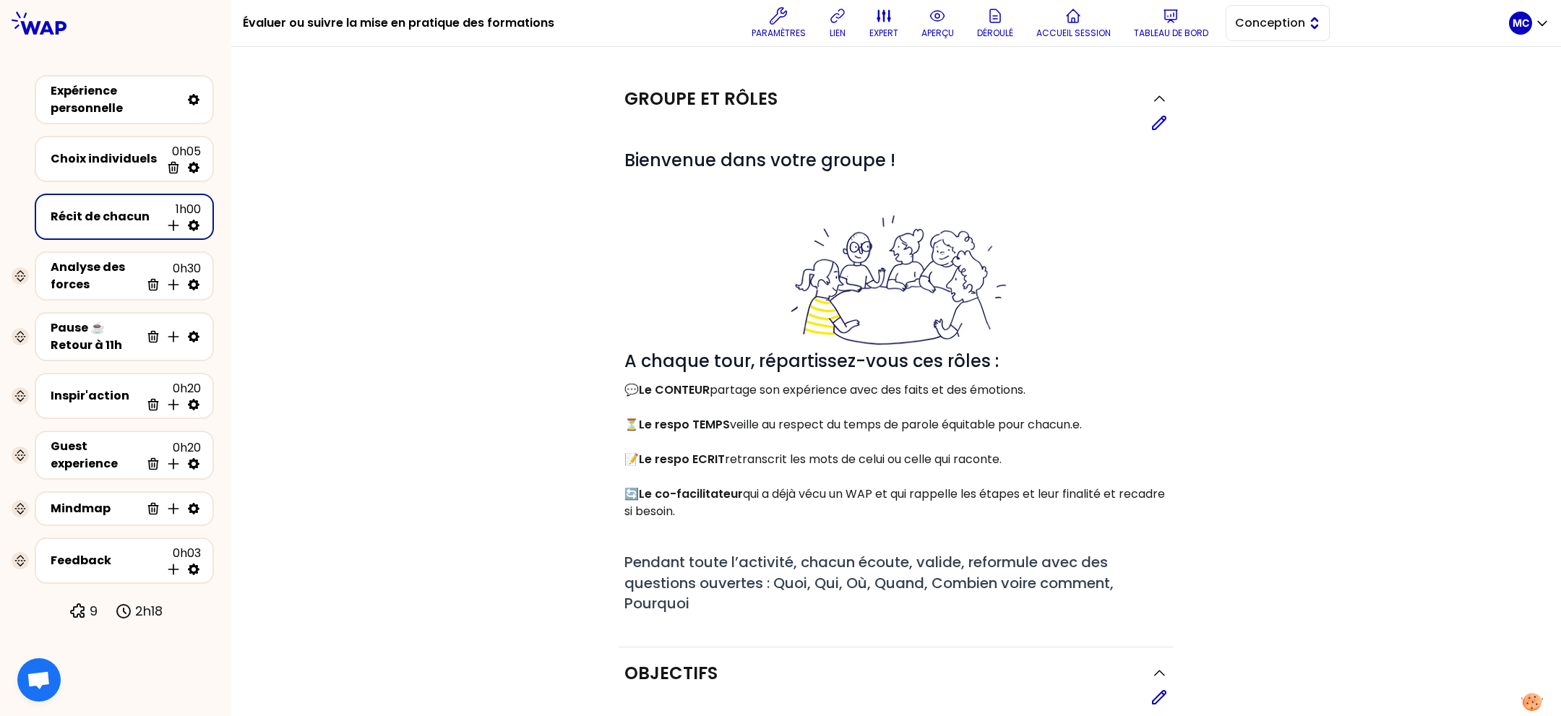
click at [1241, 22] on span "Conception" at bounding box center [1267, 22] width 65 height 17
click at [1241, 75] on li "Facilitation" at bounding box center [1277, 82] width 103 height 23
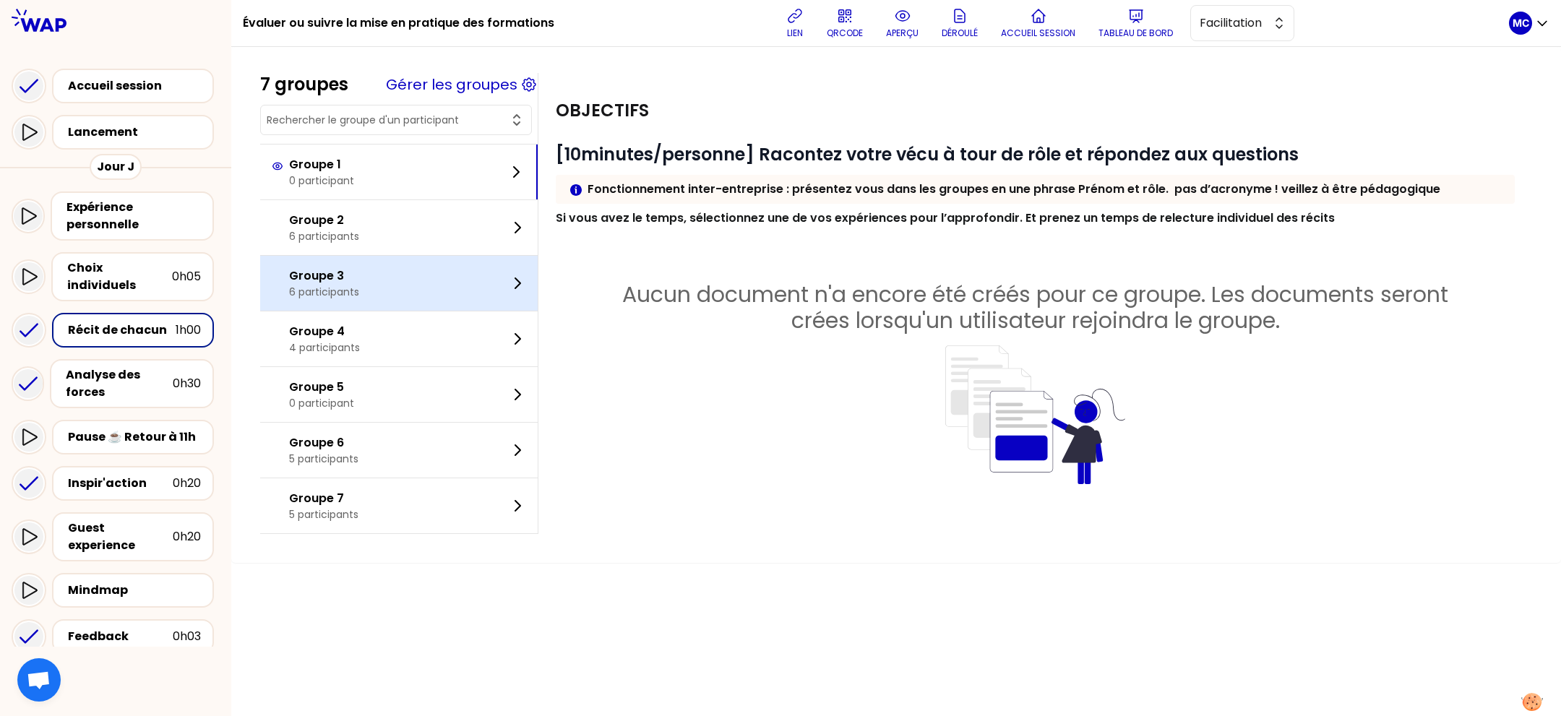
click at [418, 300] on div "Groupe 3 6 participants" at bounding box center [398, 283] width 277 height 55
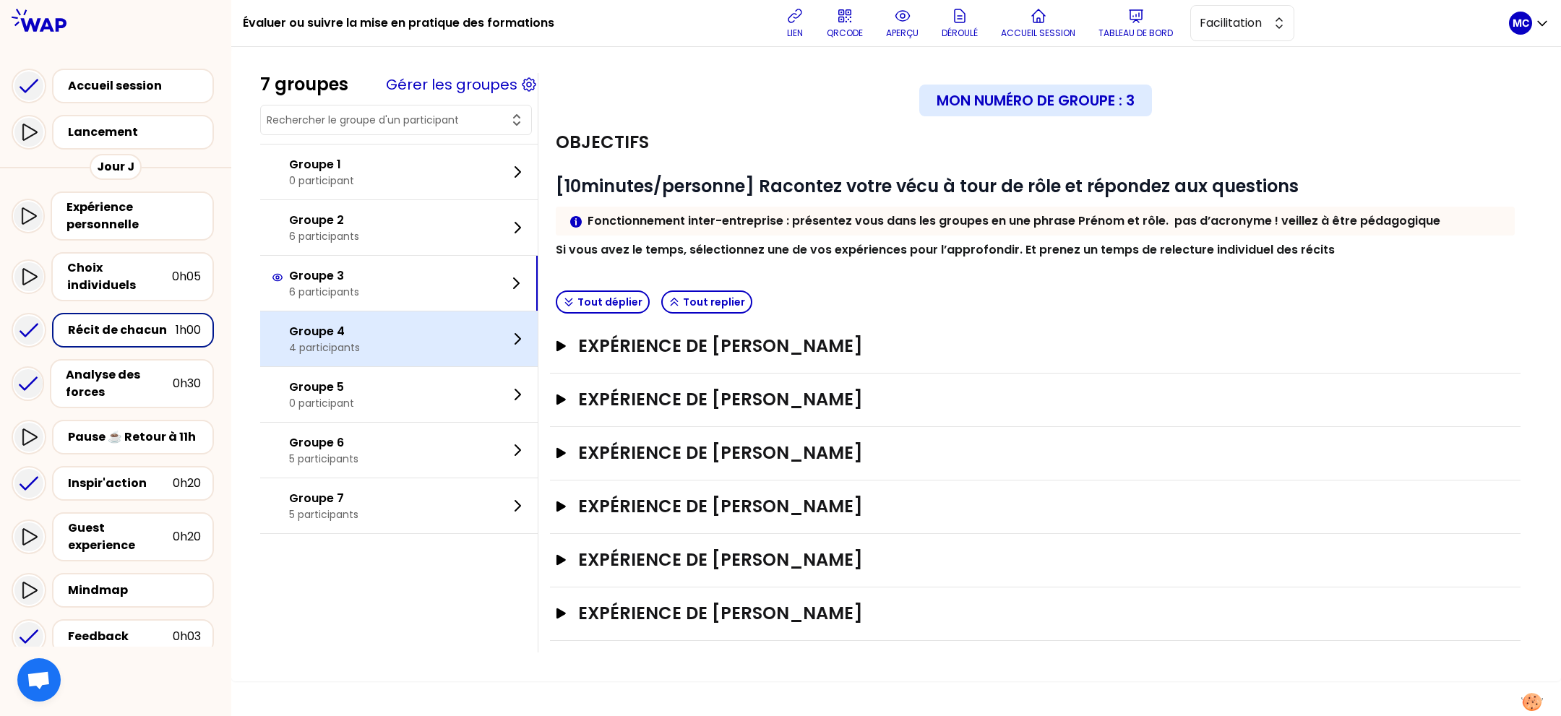
click at [408, 323] on div "Groupe 4 4 participants" at bounding box center [398, 338] width 277 height 55
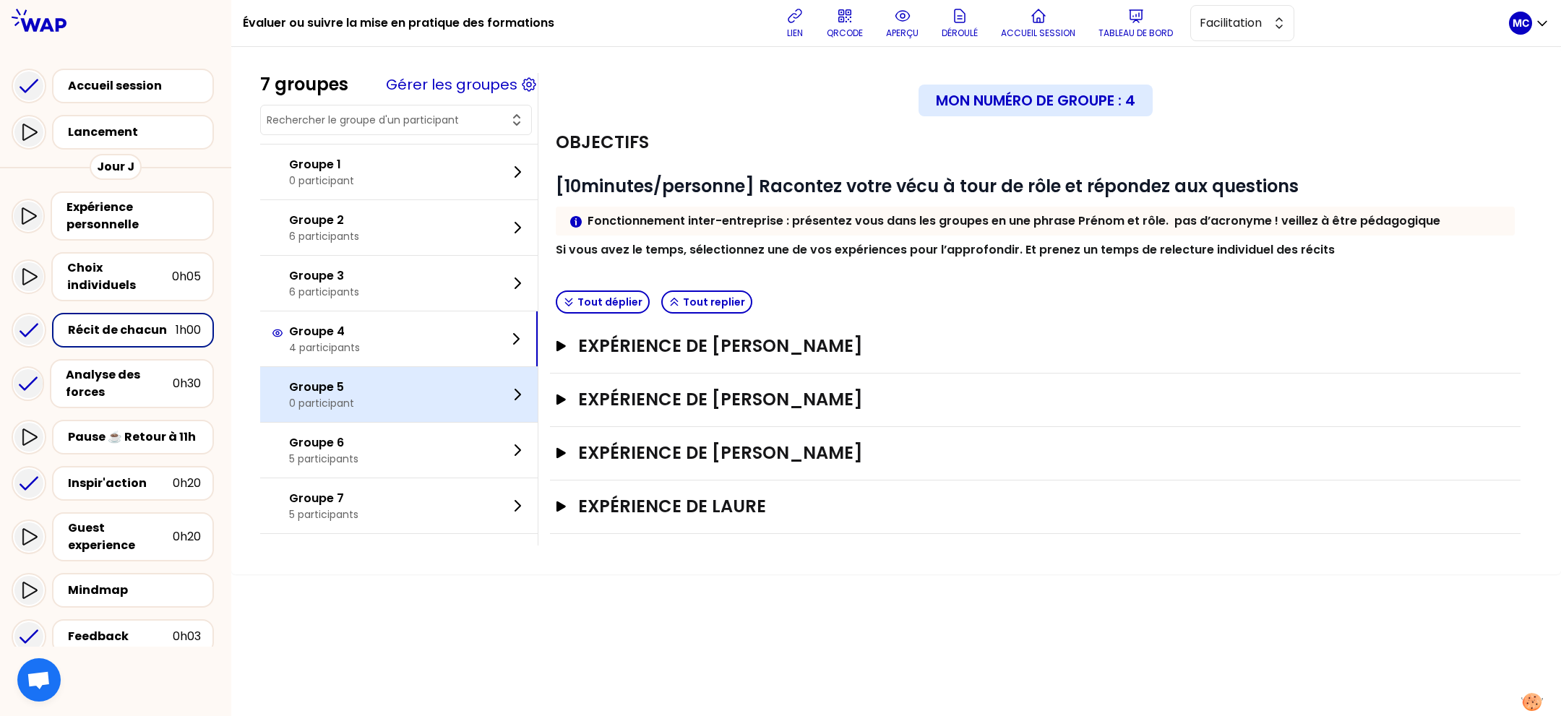
click at [393, 381] on div "Groupe 5 0 participant" at bounding box center [398, 394] width 277 height 55
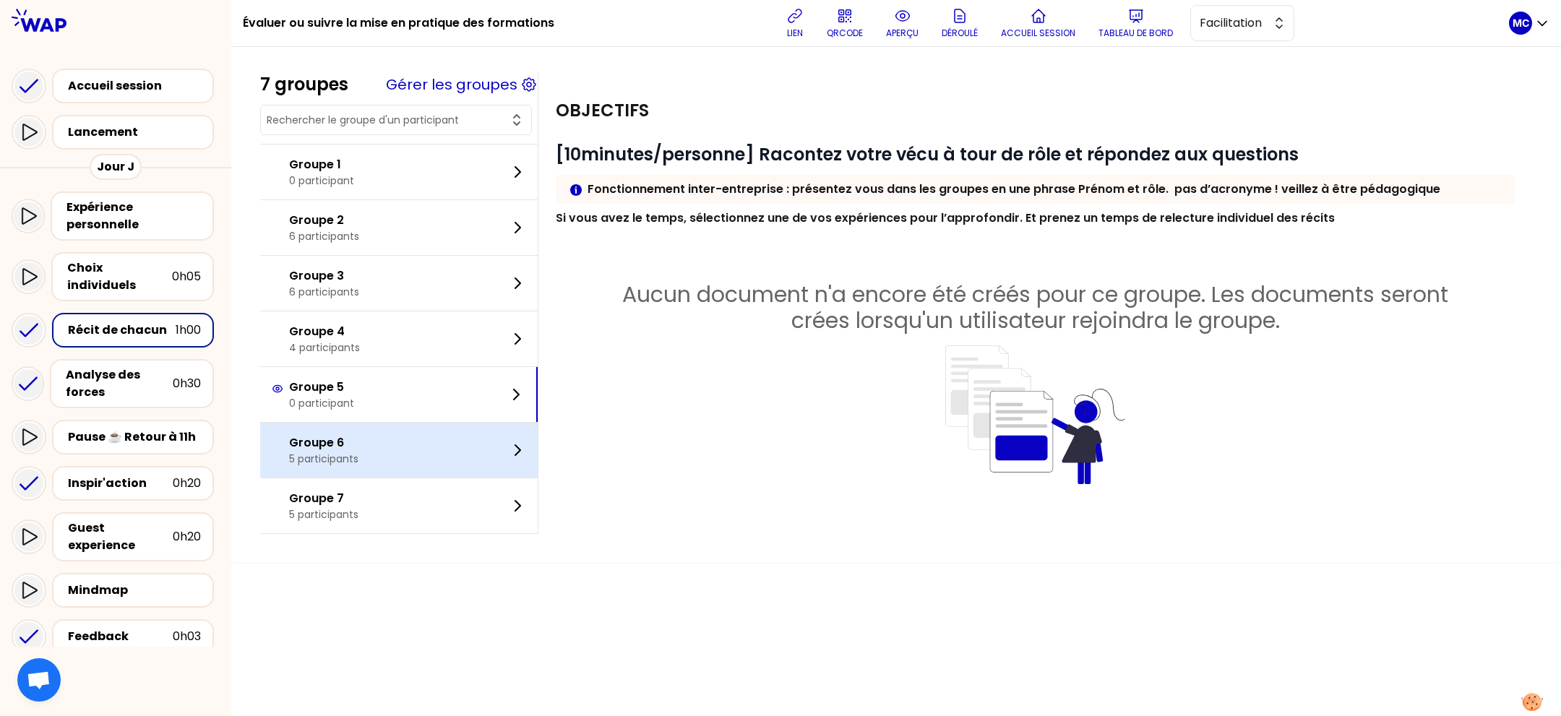
click at [386, 438] on div "Groupe 6 5 participants" at bounding box center [398, 450] width 277 height 55
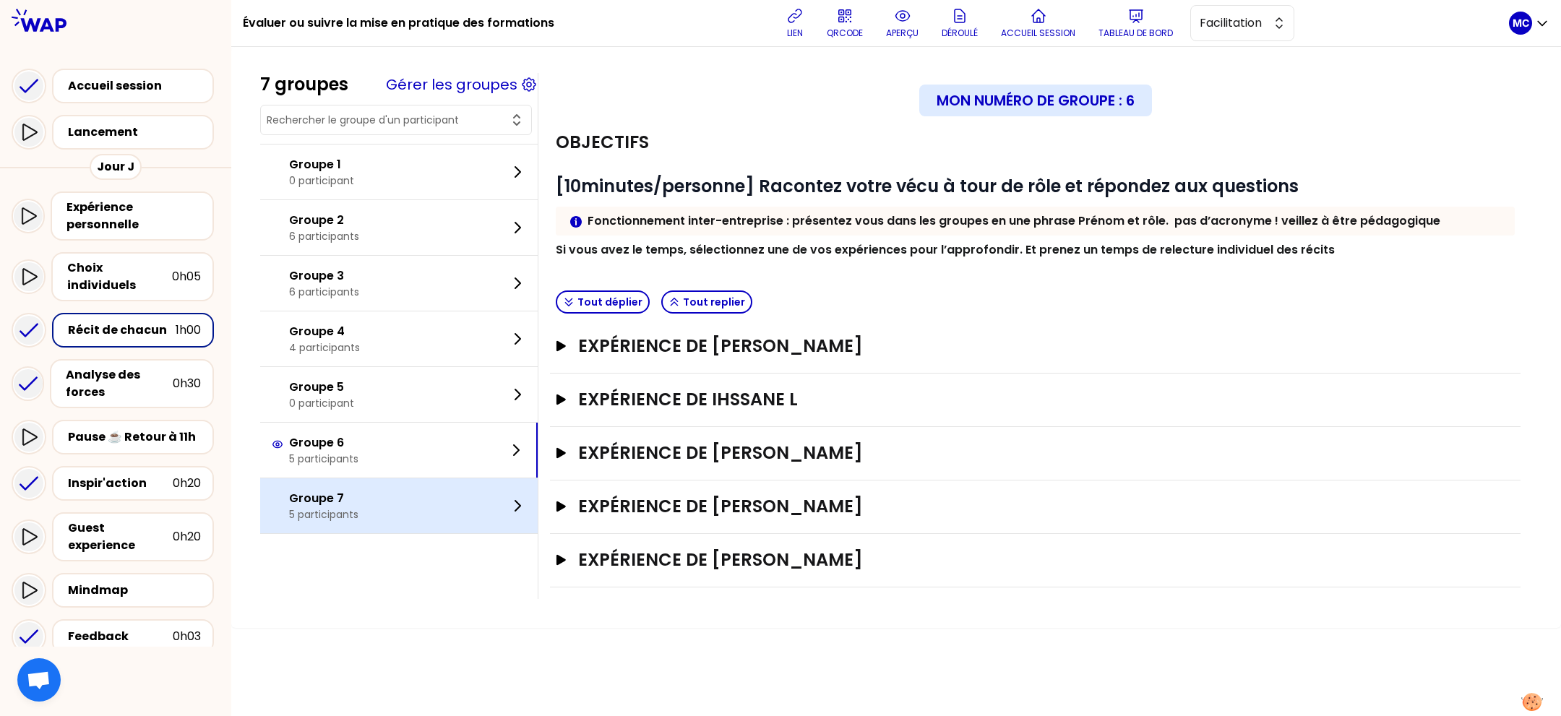
click at [385, 504] on div "Groupe 7 5 participants" at bounding box center [398, 505] width 277 height 55
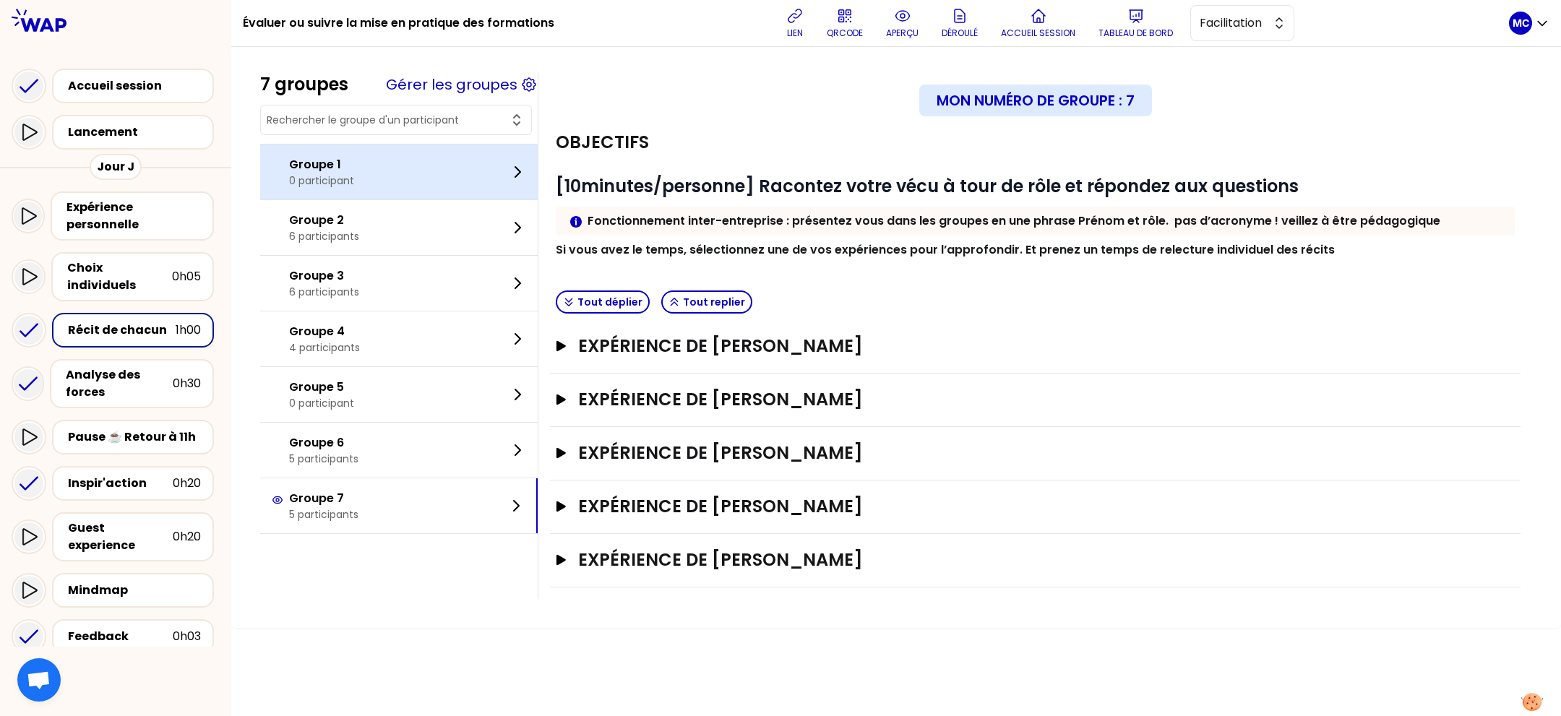
click at [405, 184] on div "Groupe 1 0 participant" at bounding box center [398, 172] width 277 height 55
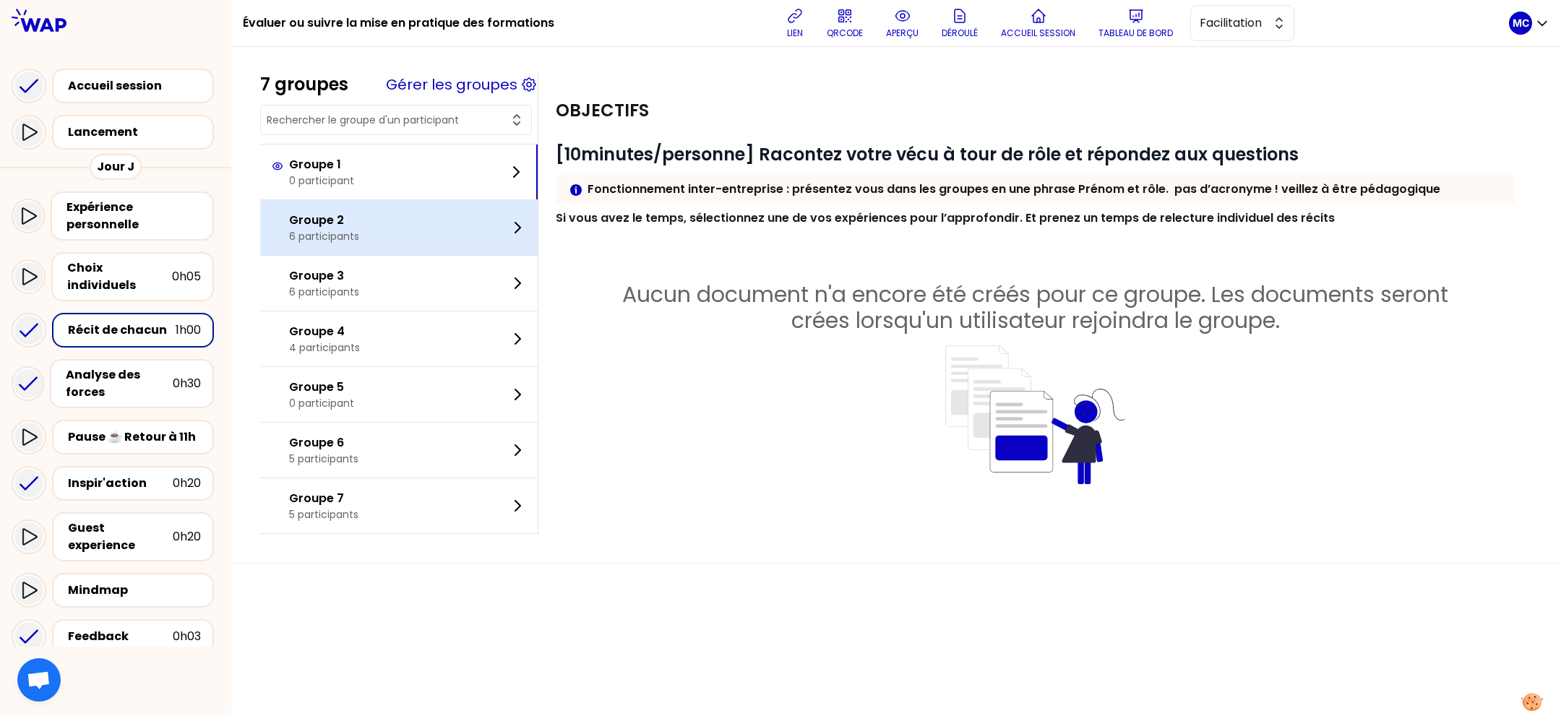
click at [400, 218] on div "Groupe 2 6 participants" at bounding box center [398, 227] width 277 height 55
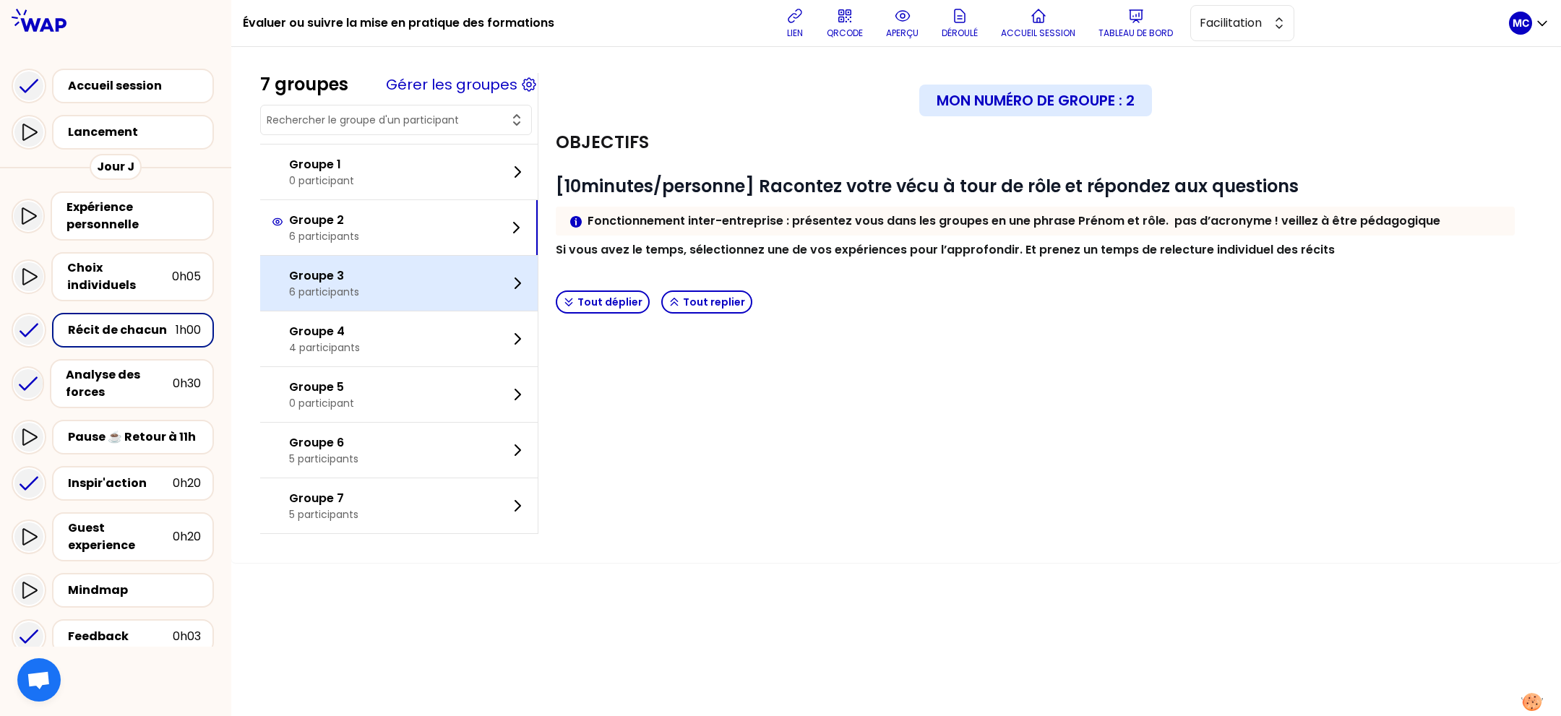
click at [397, 266] on div "Groupe 3 6 participants" at bounding box center [398, 283] width 277 height 55
click at [400, 289] on div "Groupe 3 6 participants" at bounding box center [398, 283] width 277 height 55
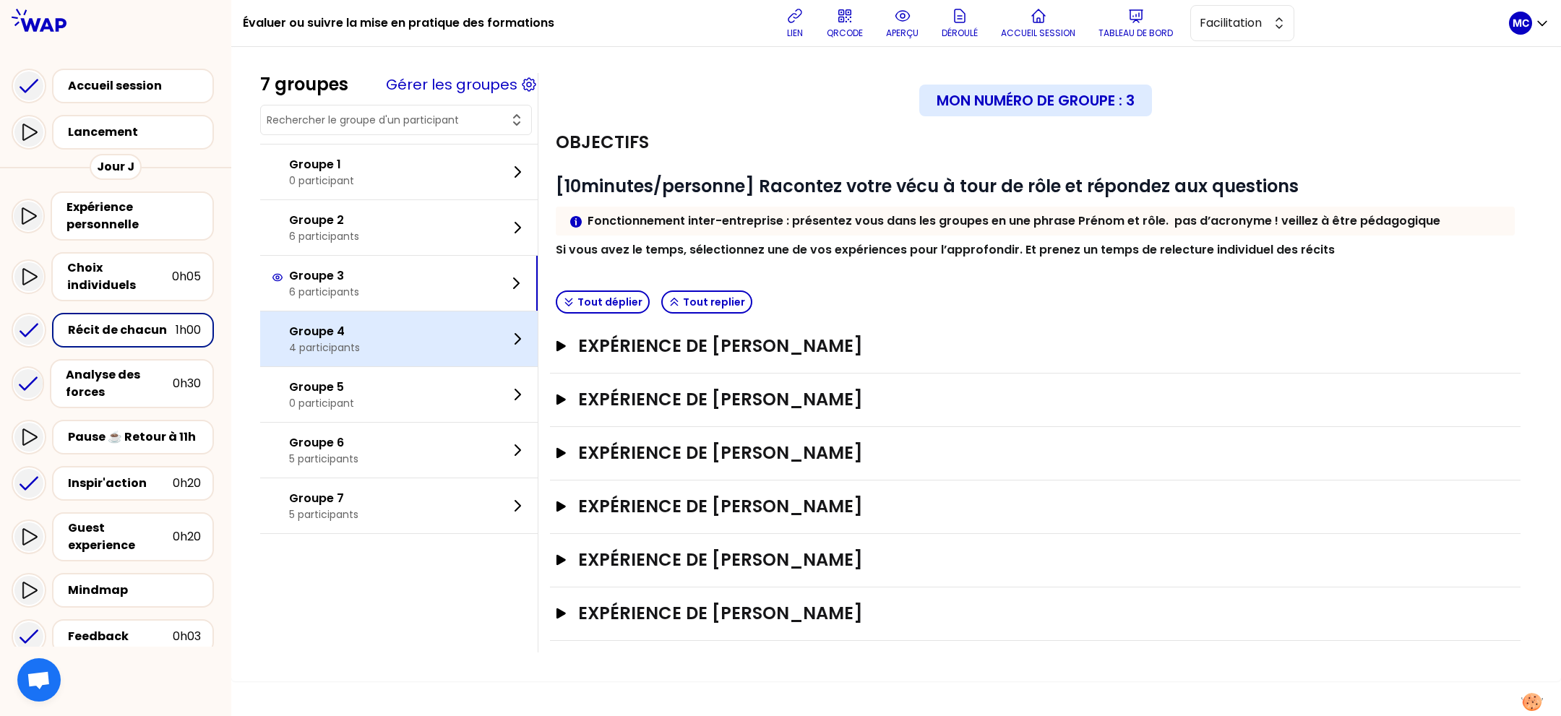
click at [400, 325] on div "Groupe 4 4 participants" at bounding box center [398, 338] width 277 height 55
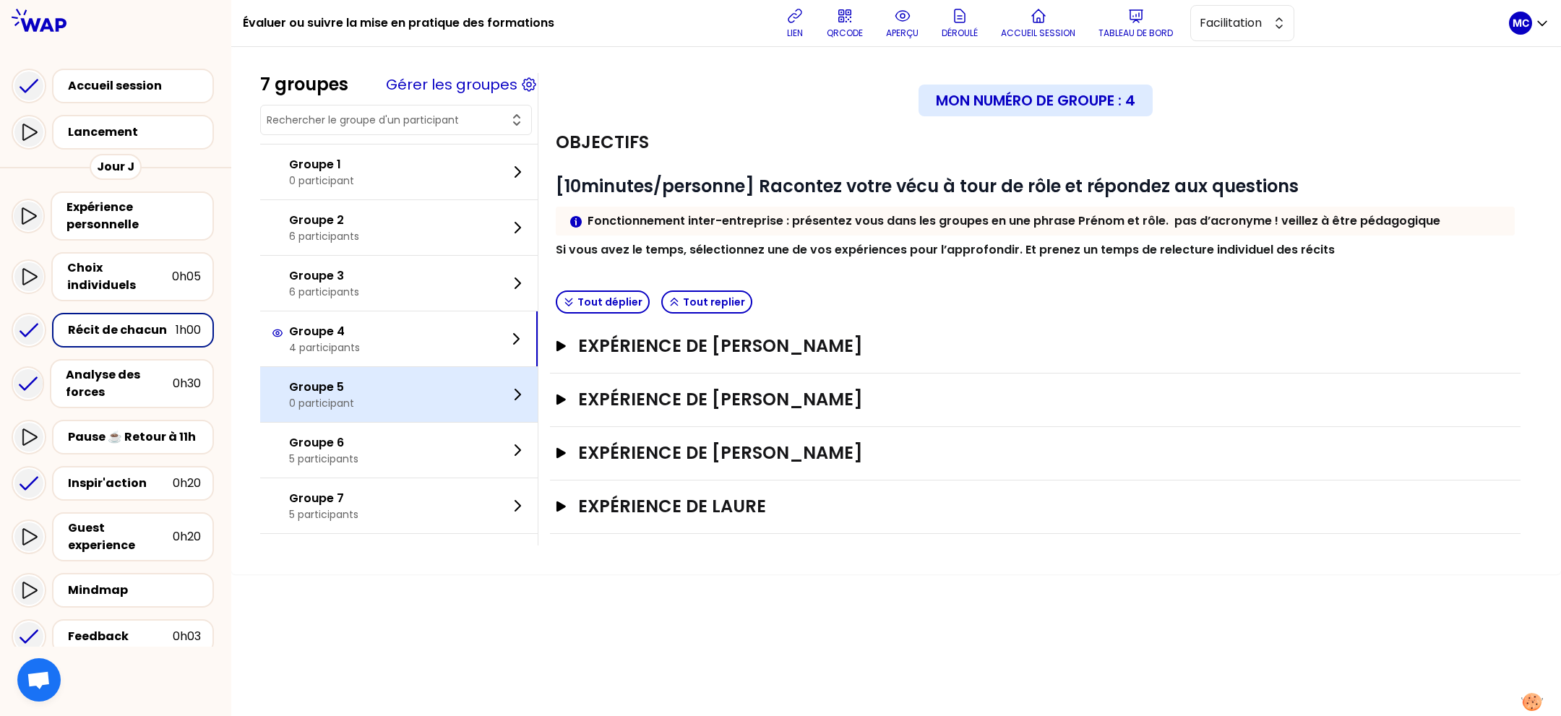
click at [383, 371] on div "Groupe 5 0 participant" at bounding box center [398, 394] width 277 height 55
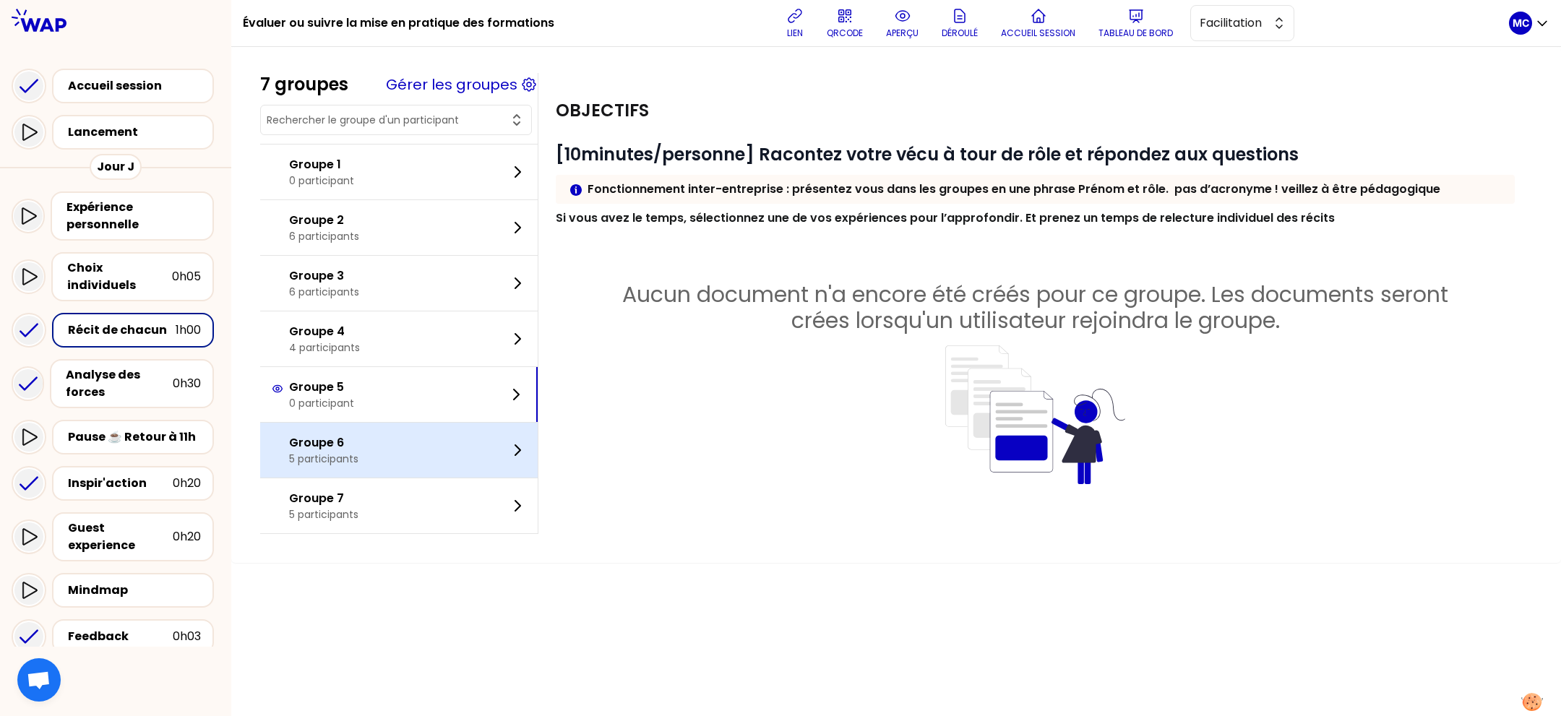
click at [372, 428] on div "Groupe 6 5 participants" at bounding box center [398, 450] width 277 height 55
